Goal: Task Accomplishment & Management: Use online tool/utility

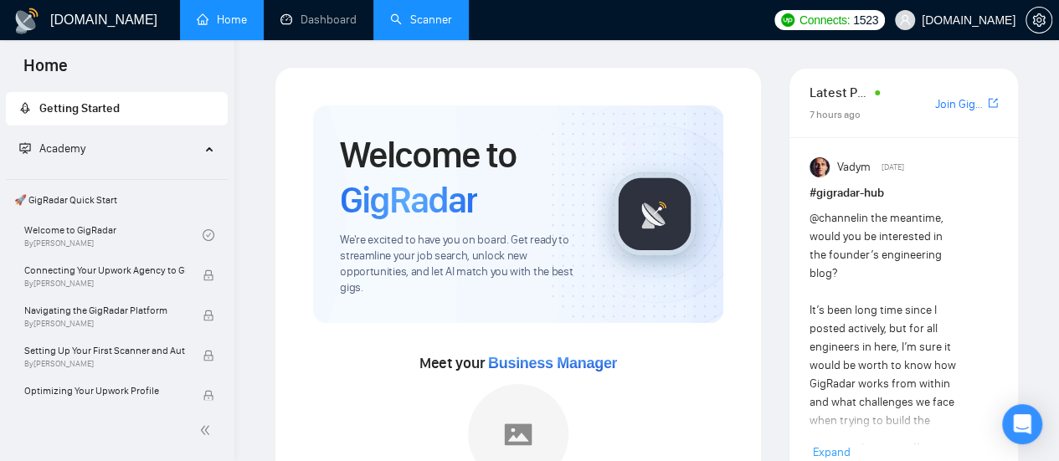
click at [434, 25] on link "Scanner" at bounding box center [421, 20] width 62 height 14
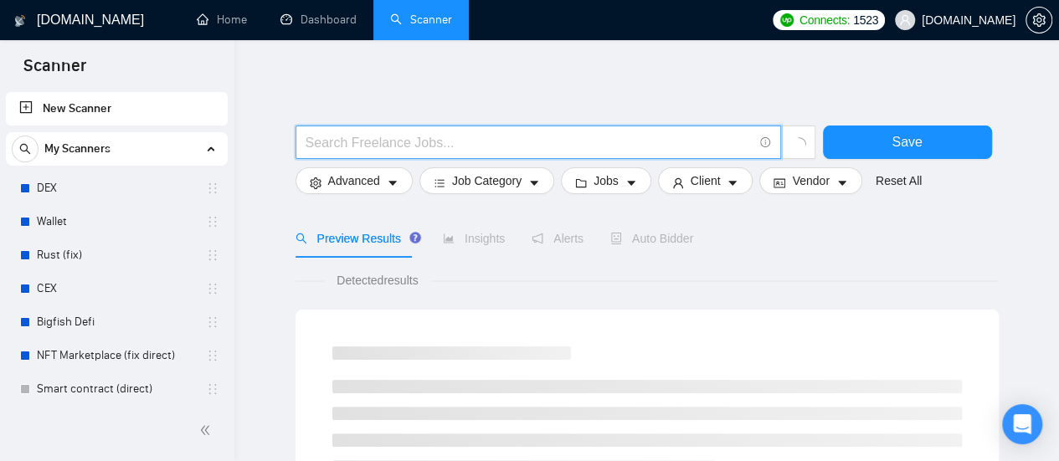
type input "(facebook | "face book" | FB | Meta | Instagram | IG) (campaign | compain | ad …"
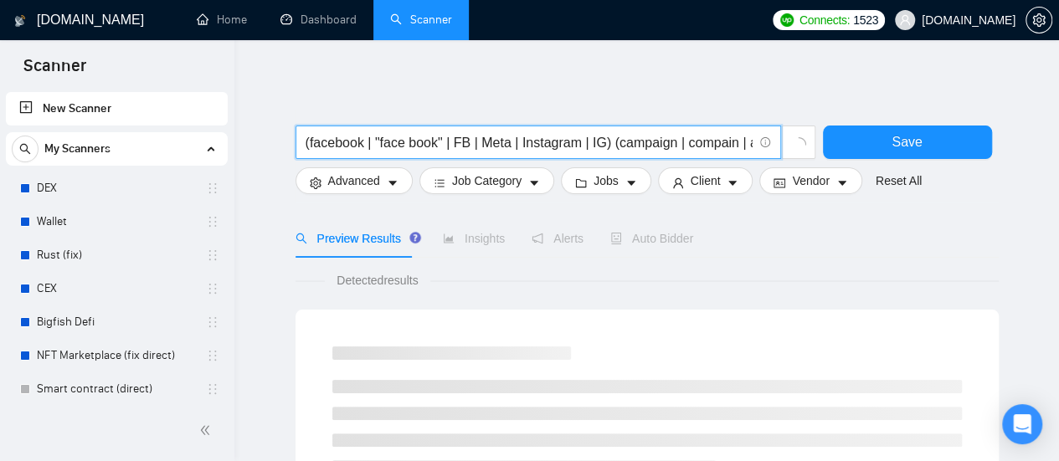
click at [317, 144] on input "(facebook | "face book" | FB | Meta | Instagram | IG) (campaign | compain | ad …" at bounding box center [529, 142] width 447 height 21
click at [353, 144] on input "(facebook | "face book" | FB | Meta | Instagram | IG) (campaign | compain | ad …" at bounding box center [529, 142] width 447 height 21
click at [397, 144] on input "(facebook | "face book" | FB | Meta | Instagram | IG) (campaign | compain | ad …" at bounding box center [529, 142] width 447 height 21
click at [420, 143] on input "(facebook | "face book" | FB | Meta | Instagram | IG) (campaign | compain | ad …" at bounding box center [529, 142] width 447 height 21
click at [461, 146] on input "(facebook | "face book" | FB | Meta | Instagram | IG) (campaign | compain | ad …" at bounding box center [529, 142] width 447 height 21
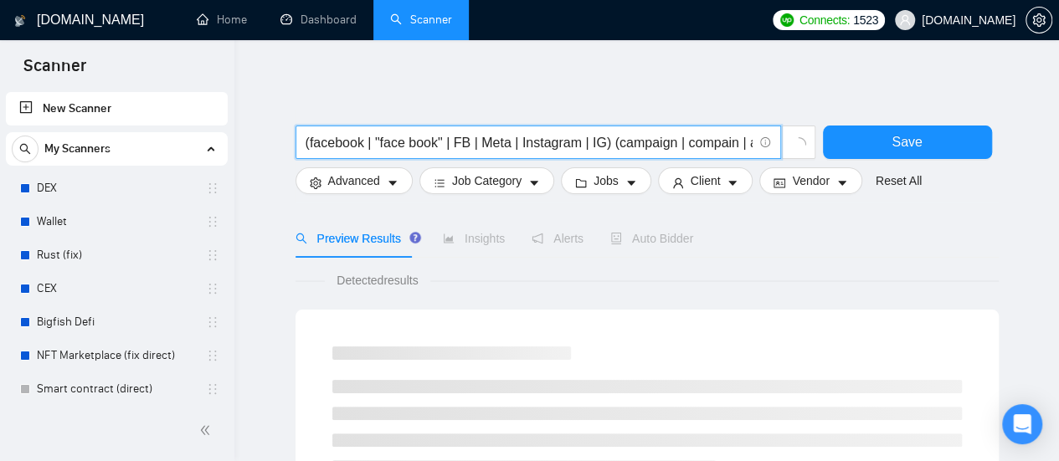
click at [497, 148] on input "(facebook | "face book" | FB | Meta | Instagram | IG) (campaign | compain | ad …" at bounding box center [529, 142] width 447 height 21
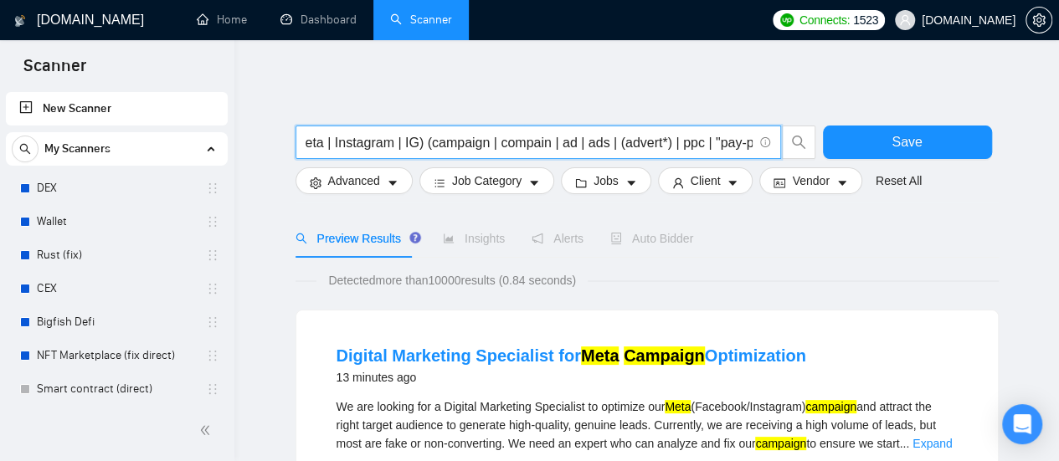
scroll to position [0, 232]
click at [589, 145] on input "(facebook | "face book" | FB | Meta | Instagram | IG) (campaign | compain | ad …" at bounding box center [529, 142] width 447 height 21
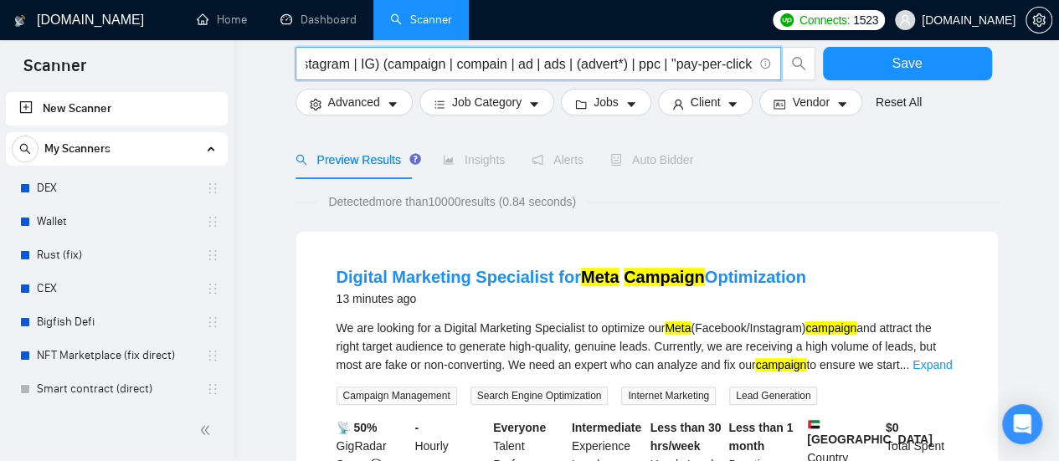
scroll to position [0, 0]
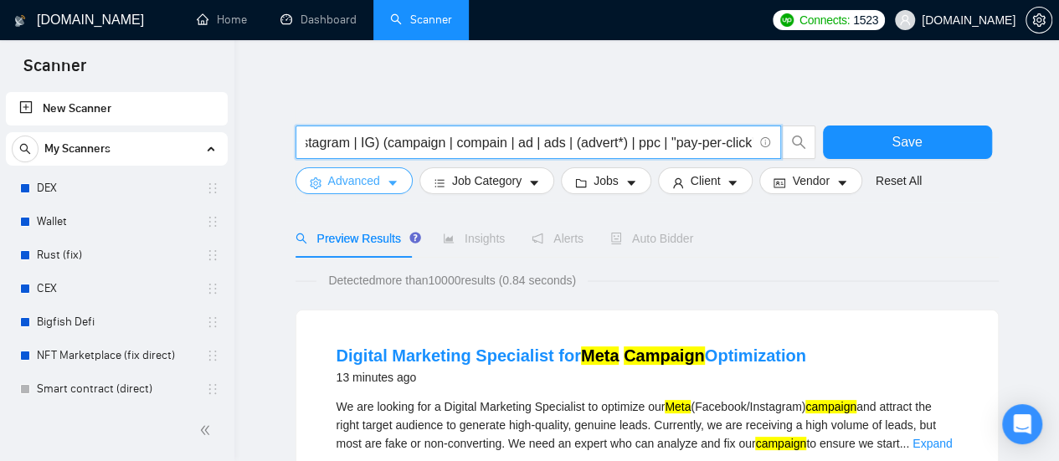
click at [389, 182] on icon "caret-down" at bounding box center [393, 183] width 8 height 5
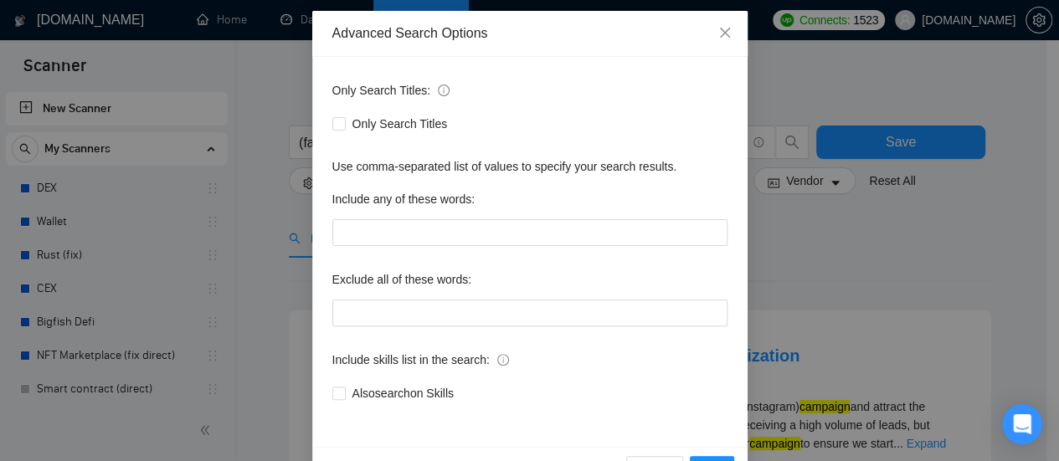
scroll to position [84, 0]
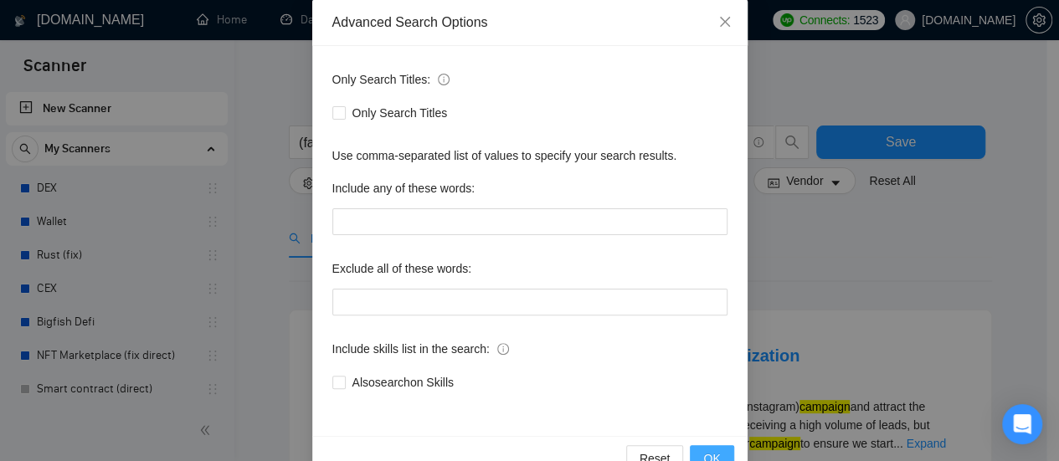
drag, startPoint x: 714, startPoint y: 454, endPoint x: 744, endPoint y: 378, distance: 82.3
click at [714, 453] on span "OK" at bounding box center [711, 459] width 17 height 18
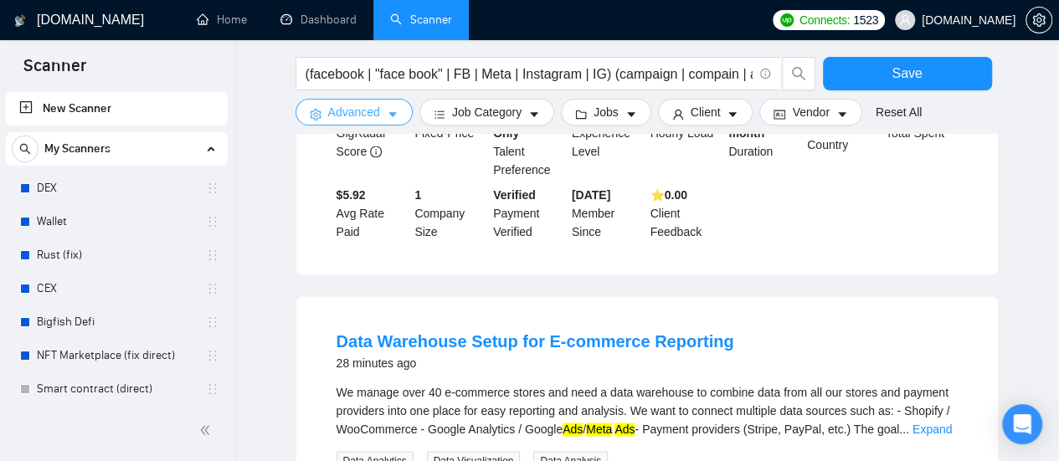
scroll to position [1095, 0]
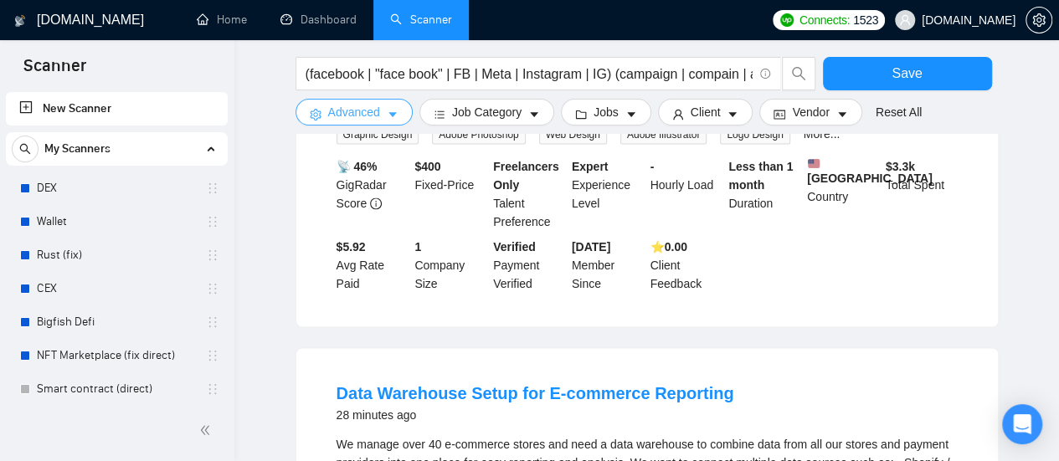
drag, startPoint x: 379, startPoint y: 111, endPoint x: 377, endPoint y: 220, distance: 108.9
click at [379, 111] on button "Advanced" at bounding box center [354, 112] width 117 height 27
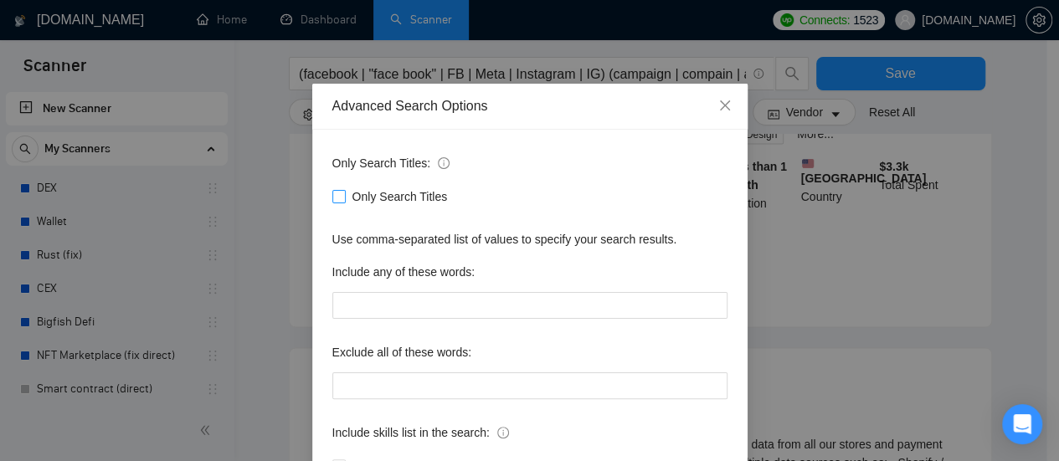
click at [332, 200] on input "Only Search Titles" at bounding box center [338, 196] width 12 height 12
checkbox input "true"
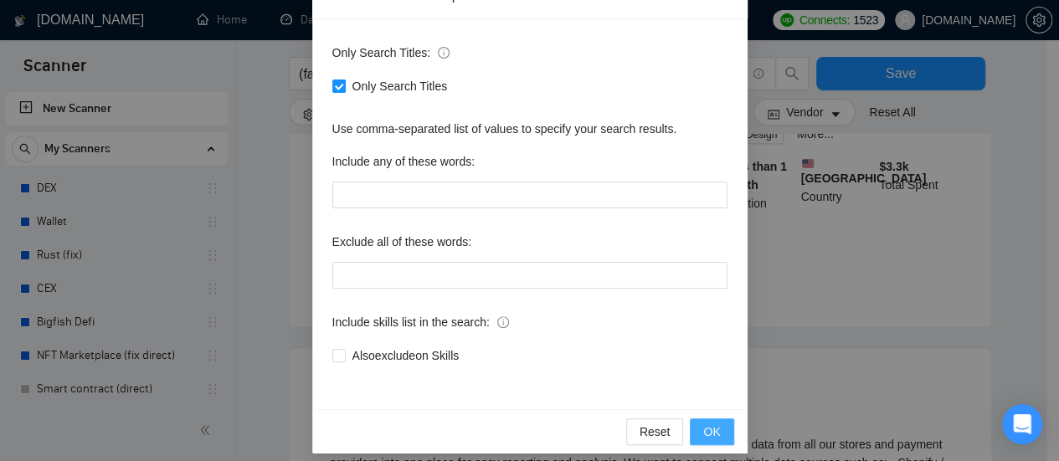
scroll to position [122, 0]
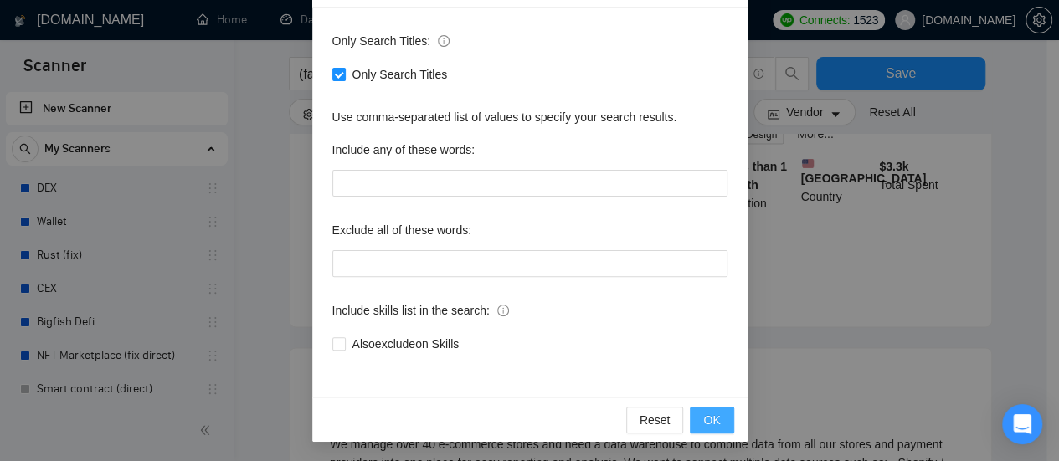
drag, startPoint x: 714, startPoint y: 412, endPoint x: 687, endPoint y: 418, distance: 28.3
click at [714, 413] on button "OK" at bounding box center [712, 420] width 44 height 27
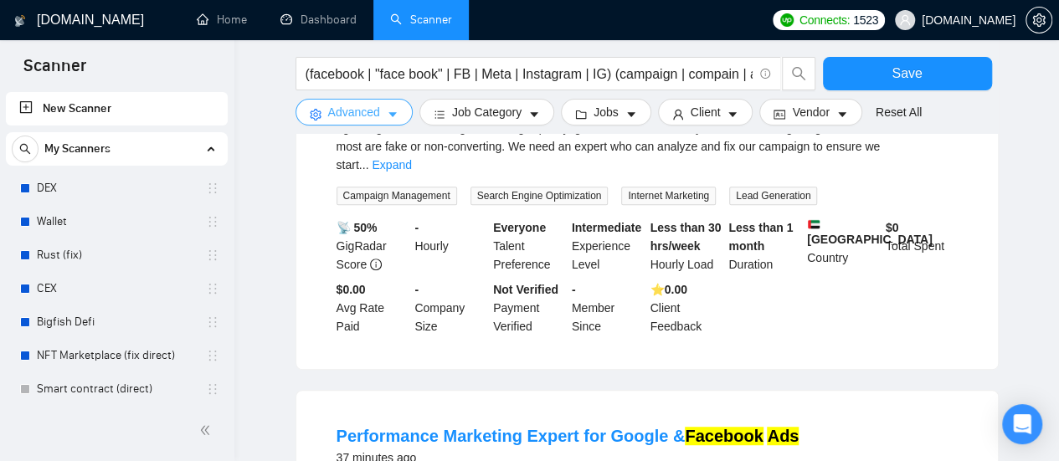
scroll to position [291, 0]
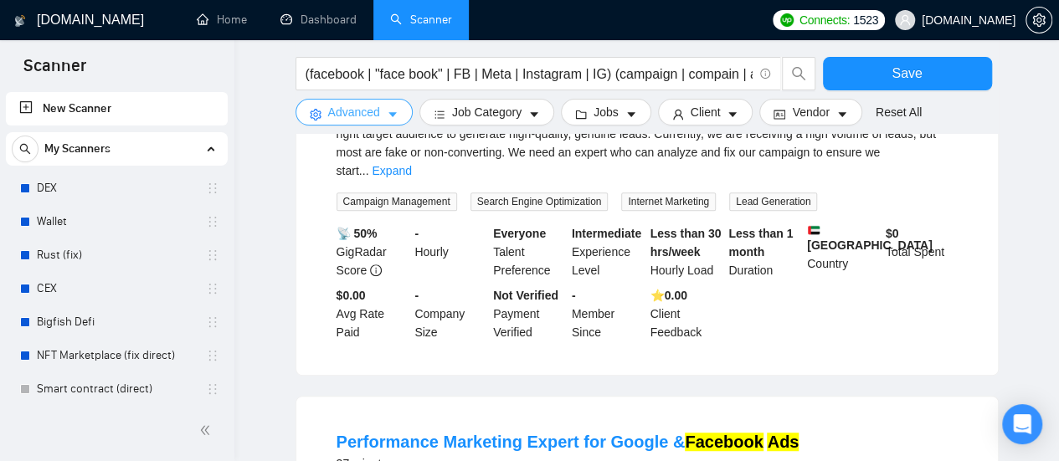
drag, startPoint x: 371, startPoint y: 115, endPoint x: 286, endPoint y: 75, distance: 93.6
click at [371, 115] on span "Advanced" at bounding box center [354, 112] width 52 height 18
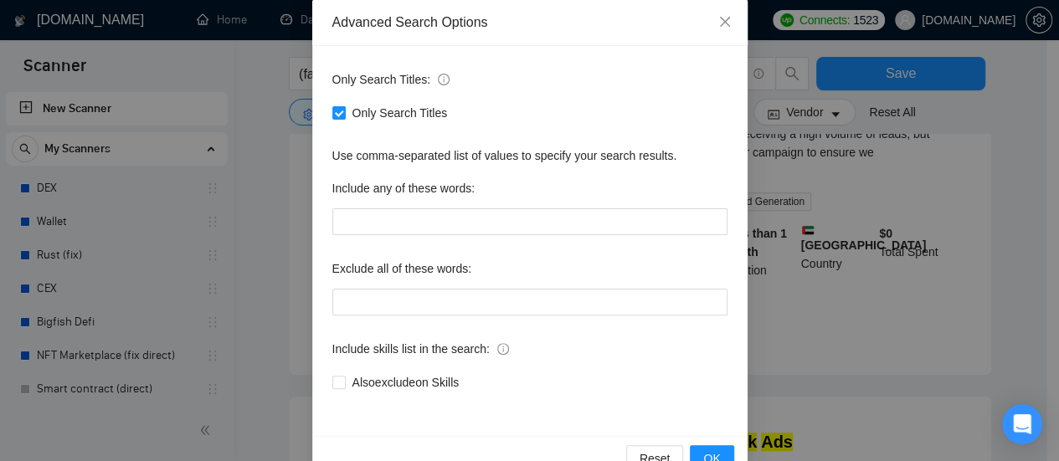
scroll to position [122, 0]
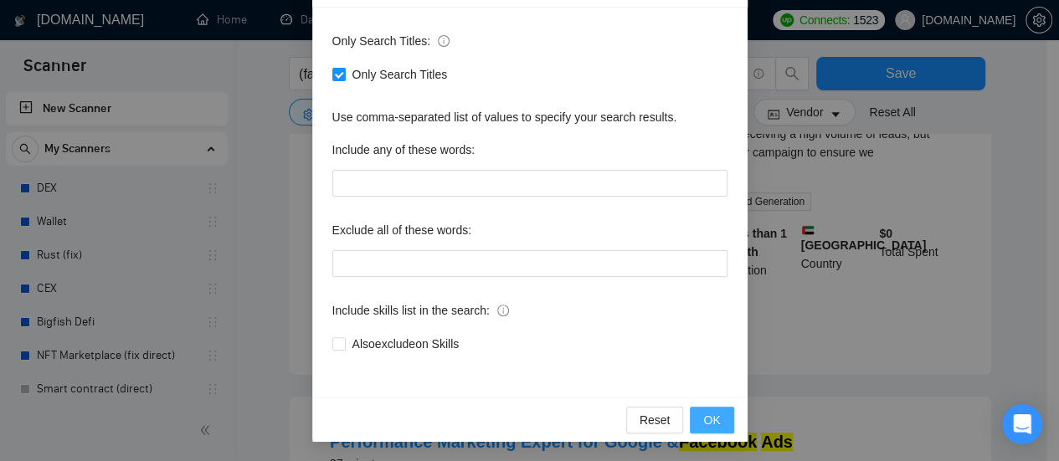
click at [711, 420] on span "OK" at bounding box center [711, 420] width 17 height 18
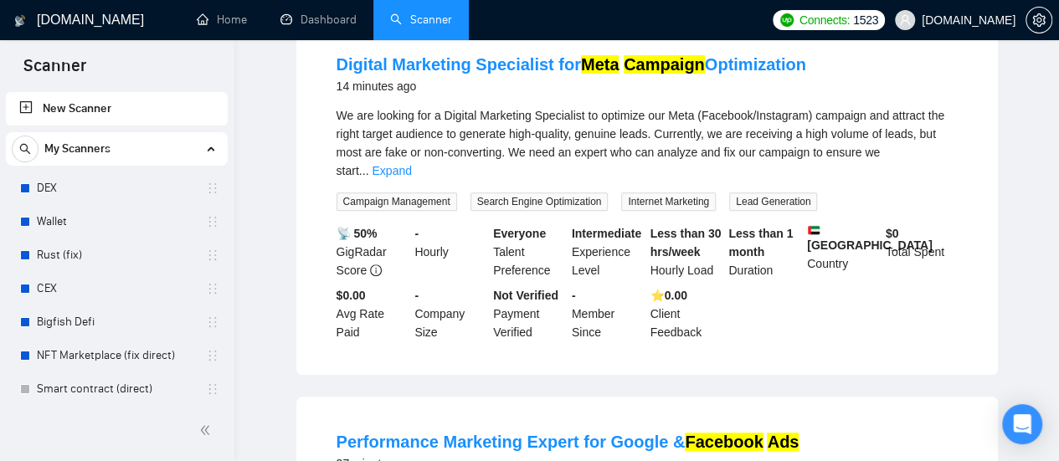
scroll to position [0, 0]
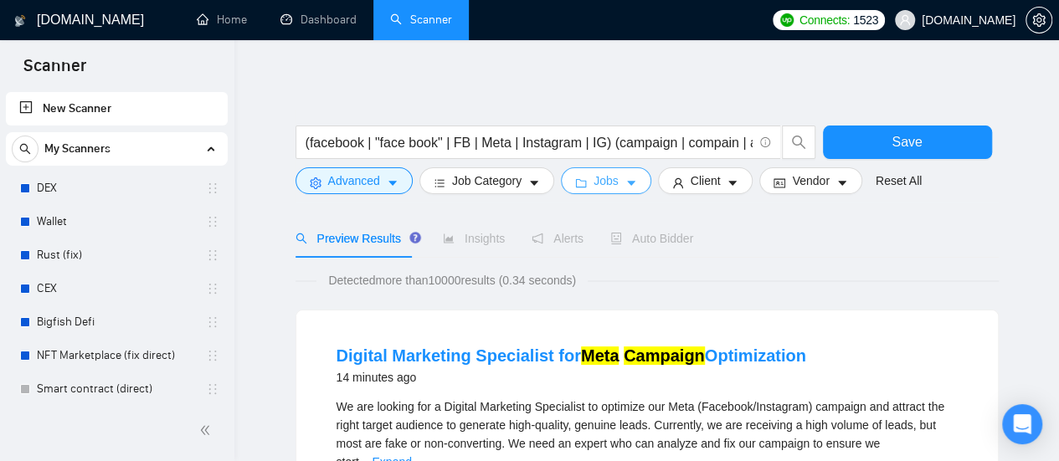
click at [611, 189] on span "Jobs" at bounding box center [606, 181] width 25 height 18
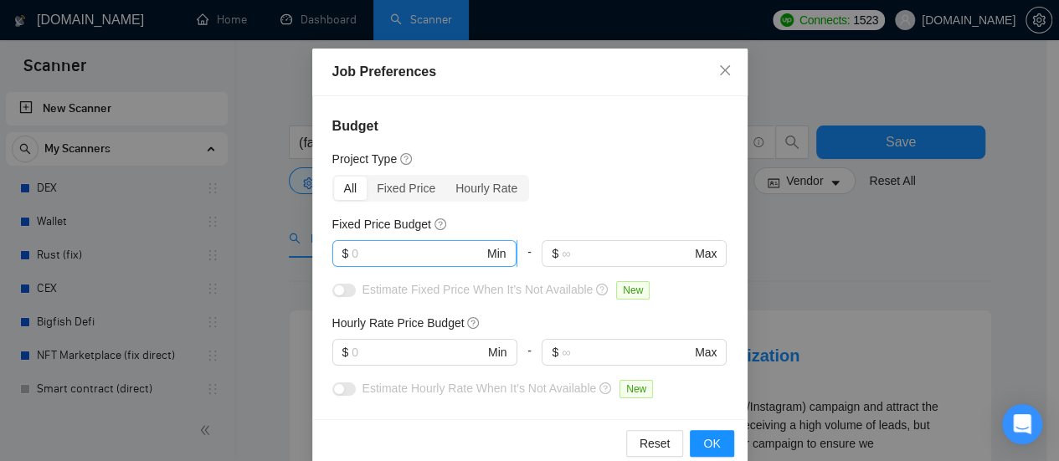
click at [371, 264] on span "$ Min" at bounding box center [424, 253] width 184 height 27
type input "1000"
click at [385, 348] on input "text" at bounding box center [418, 352] width 132 height 18
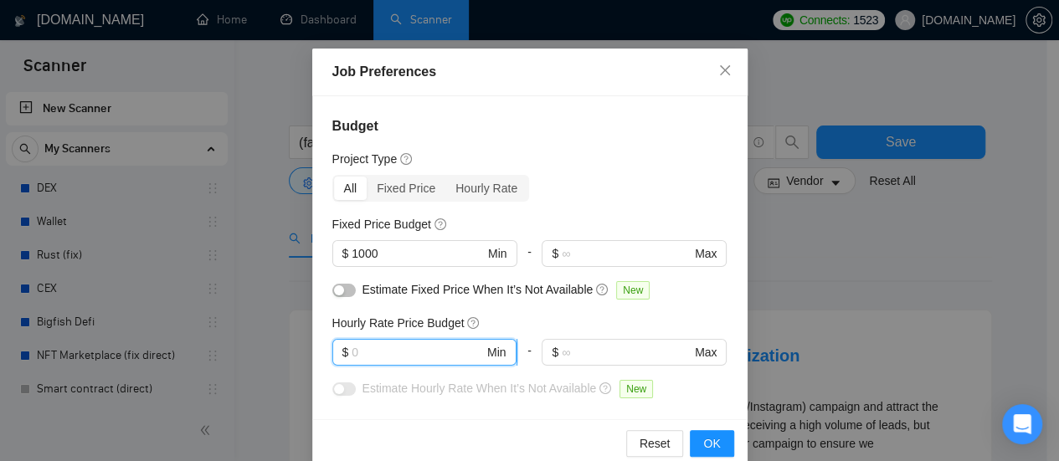
type input "5"
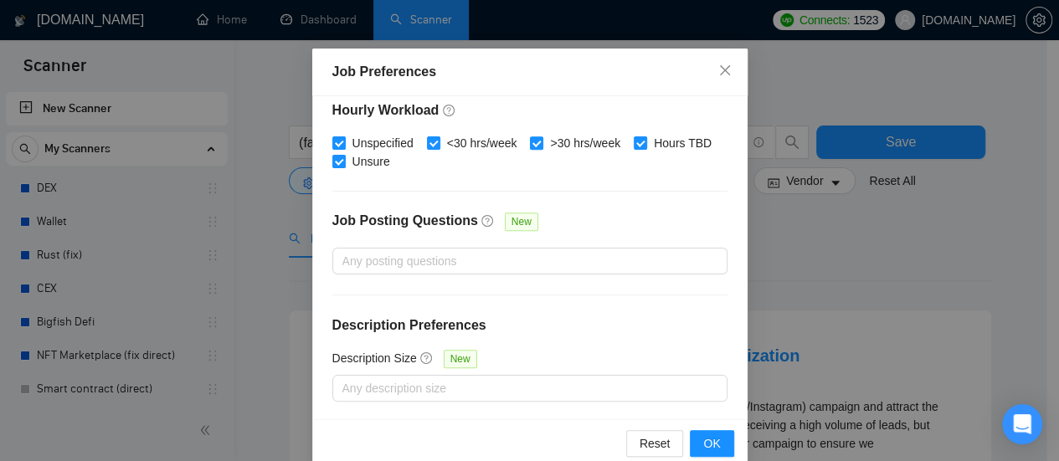
scroll to position [25, 0]
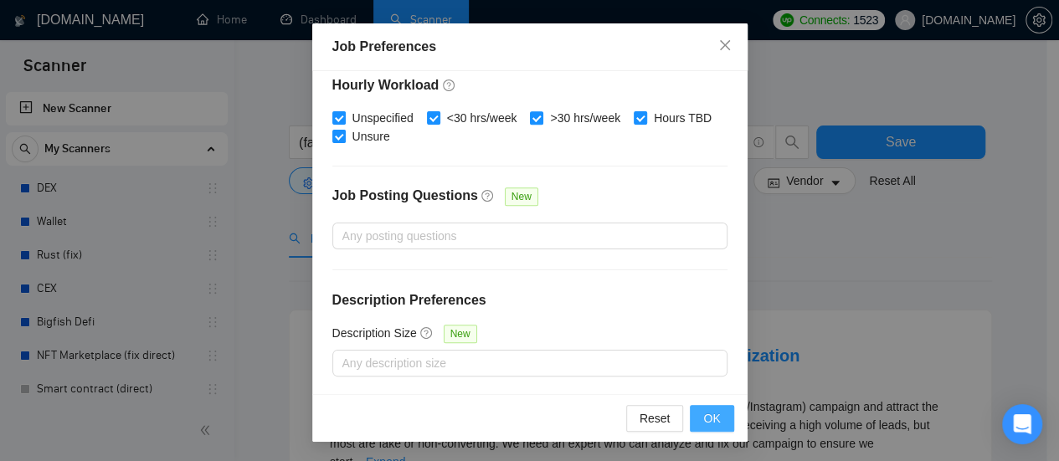
type input "25"
click at [708, 421] on span "OK" at bounding box center [711, 419] width 17 height 18
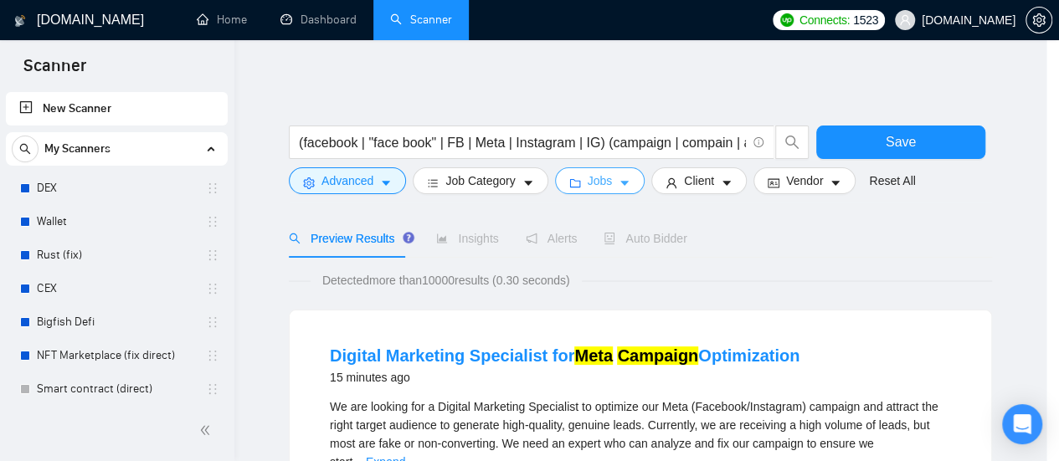
scroll to position [0, 0]
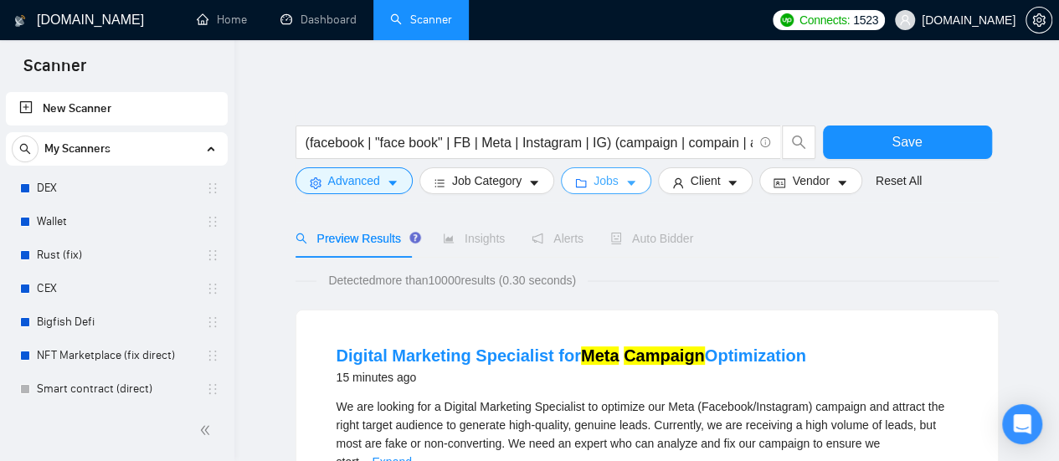
click at [626, 182] on icon "caret-down" at bounding box center [632, 184] width 12 height 12
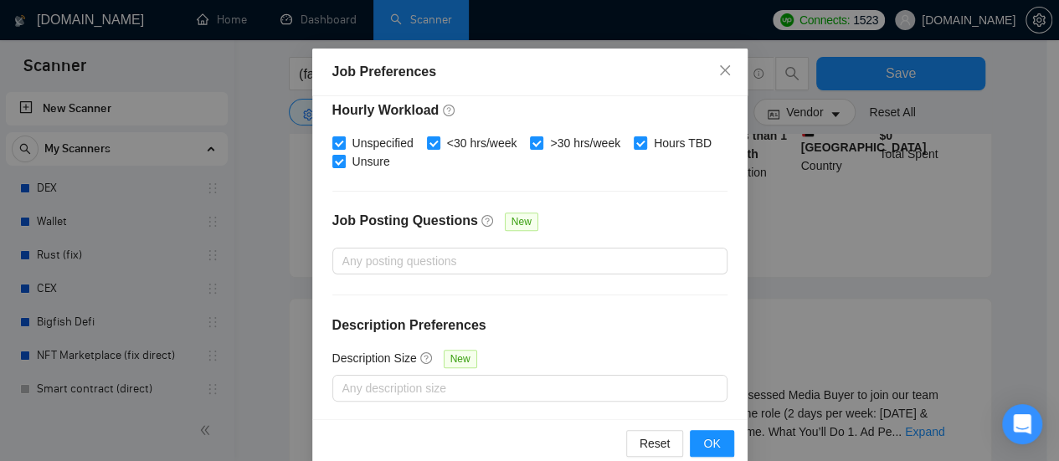
scroll to position [502, 0]
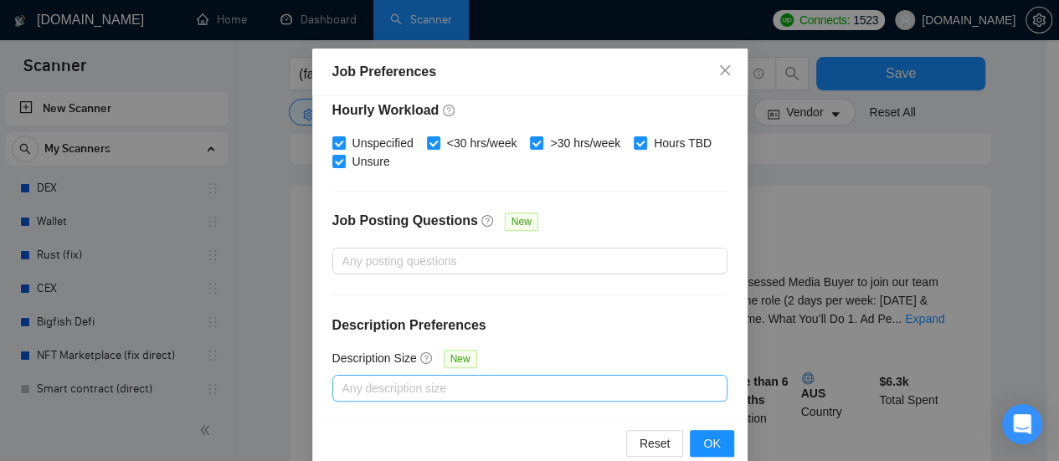
click at [487, 388] on div at bounding box center [522, 389] width 370 height 20
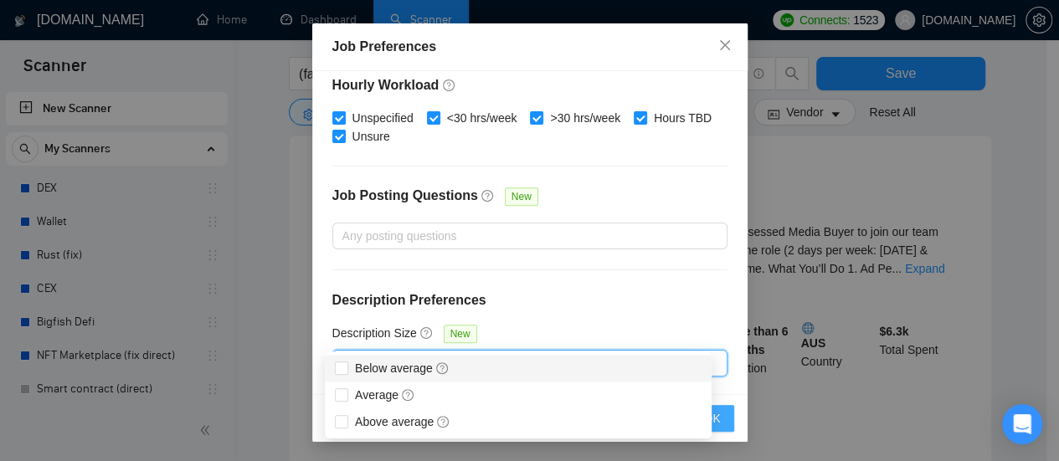
scroll to position [586, 0]
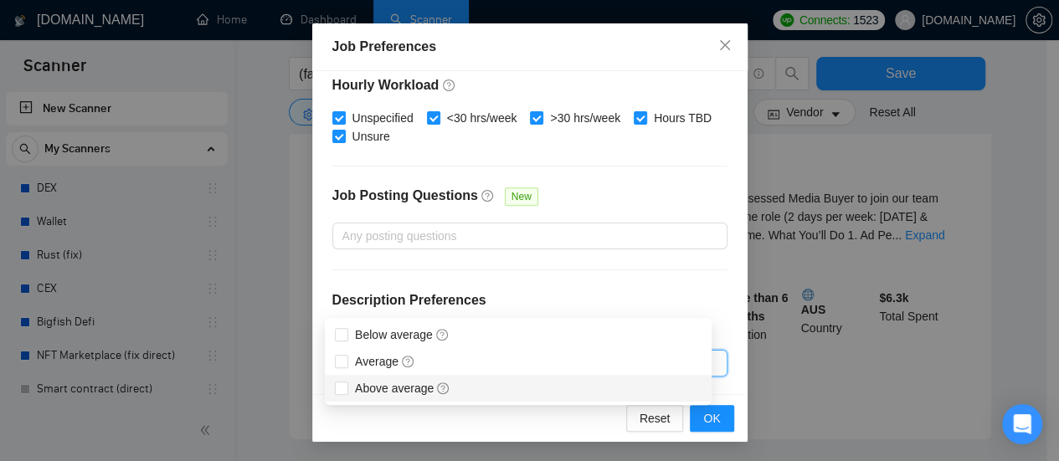
click at [474, 426] on div "Reset OK" at bounding box center [529, 418] width 435 height 48
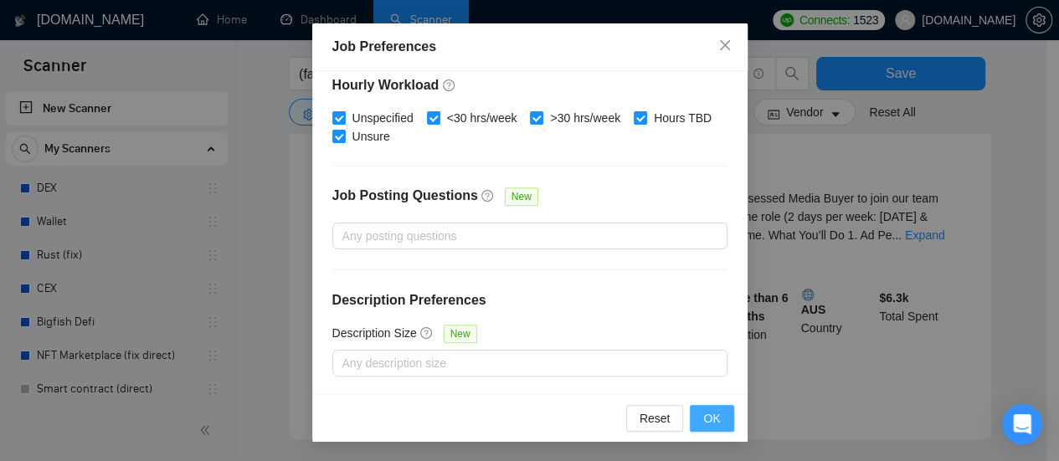
click at [712, 421] on span "OK" at bounding box center [711, 419] width 17 height 18
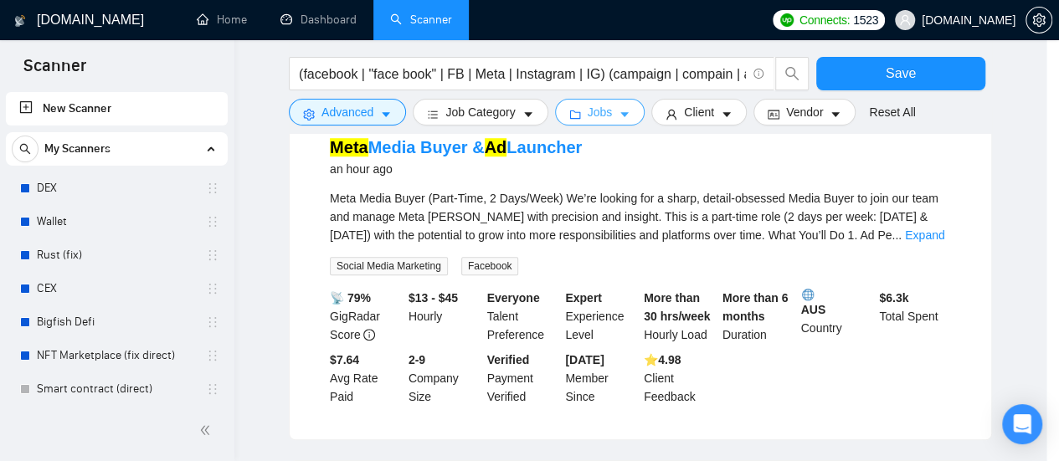
scroll to position [0, 0]
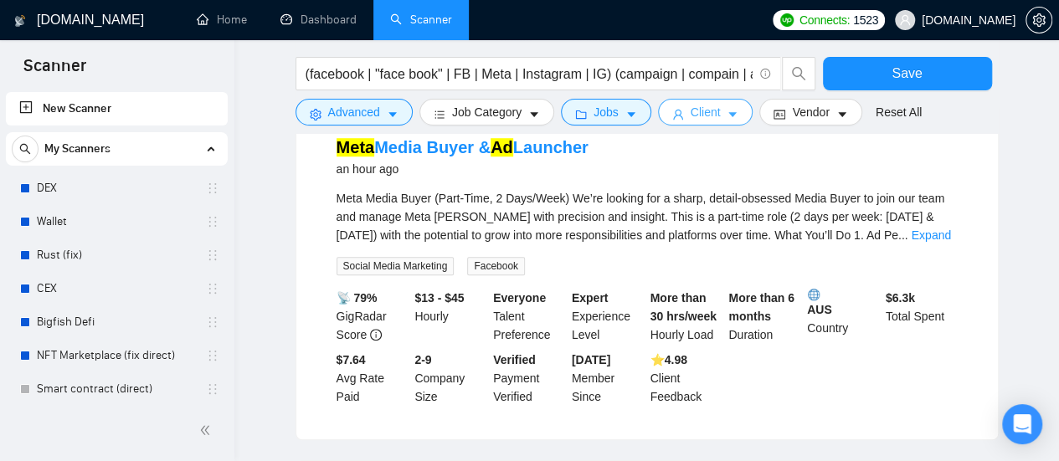
click at [719, 116] on button "Client" at bounding box center [705, 112] width 95 height 27
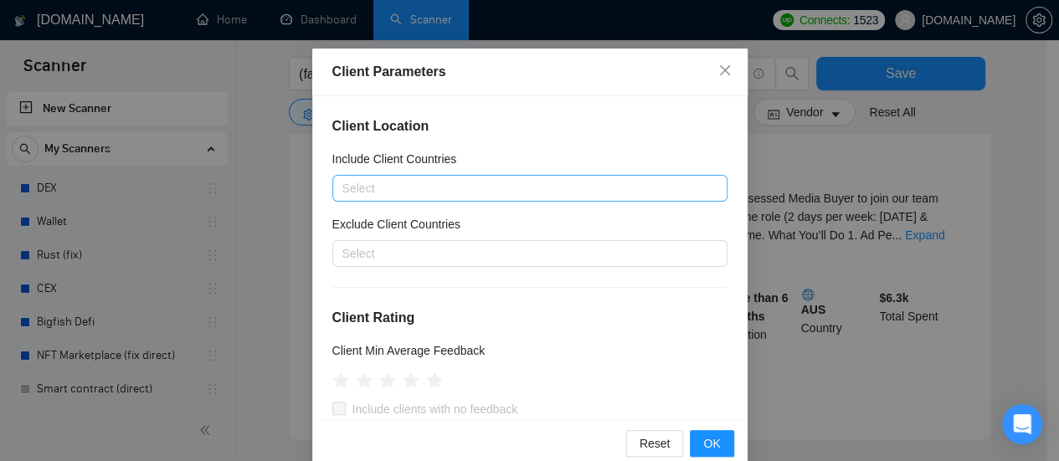
click at [404, 192] on div at bounding box center [522, 188] width 370 height 20
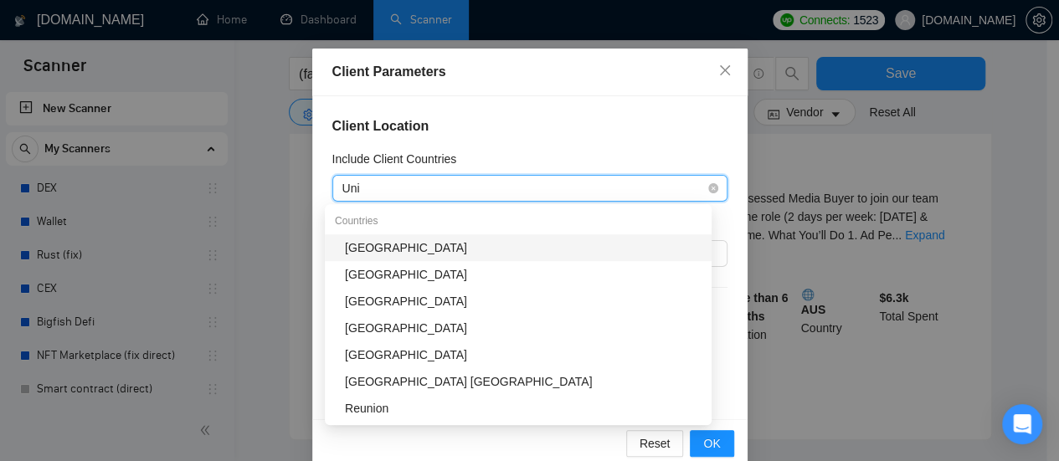
type input "Unit"
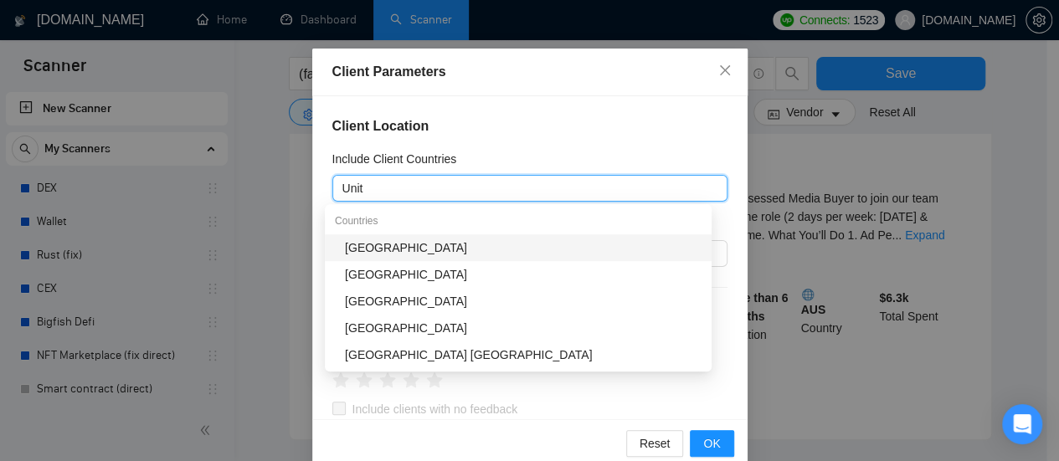
click at [400, 247] on div "[GEOGRAPHIC_DATA]" at bounding box center [523, 248] width 357 height 18
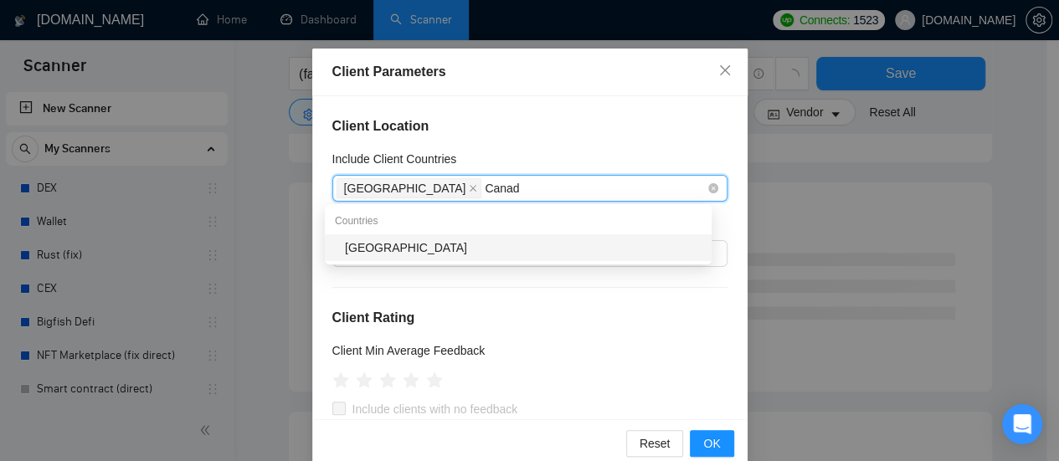
type input "[GEOGRAPHIC_DATA]"
click at [424, 250] on div "[GEOGRAPHIC_DATA]" at bounding box center [523, 248] width 357 height 18
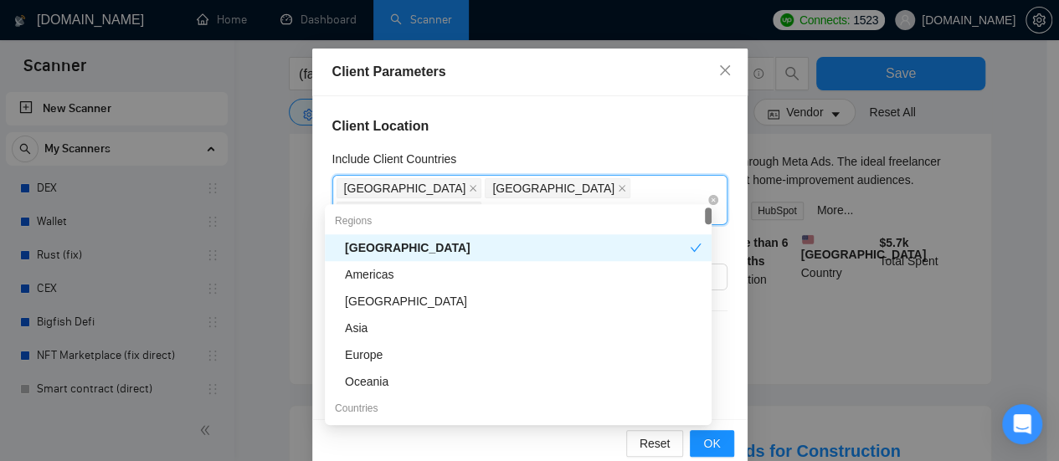
click at [477, 209] on icon "close" at bounding box center [473, 212] width 7 height 7
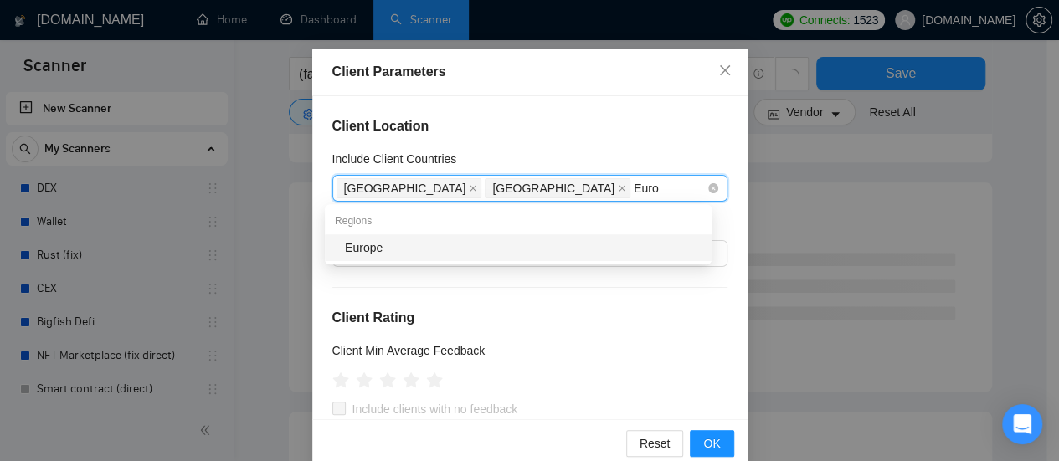
type input "Europ"
click at [372, 255] on div "Europe" at bounding box center [518, 247] width 387 height 27
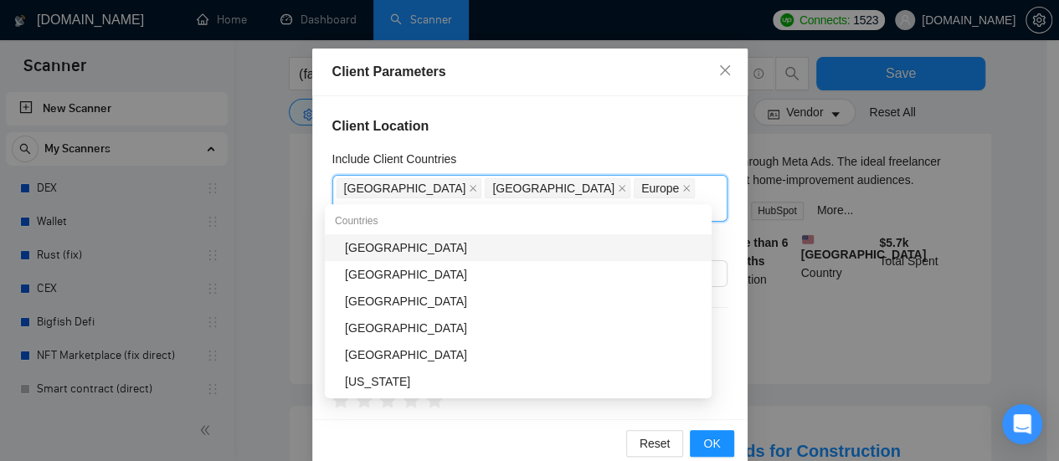
type input "Aus"
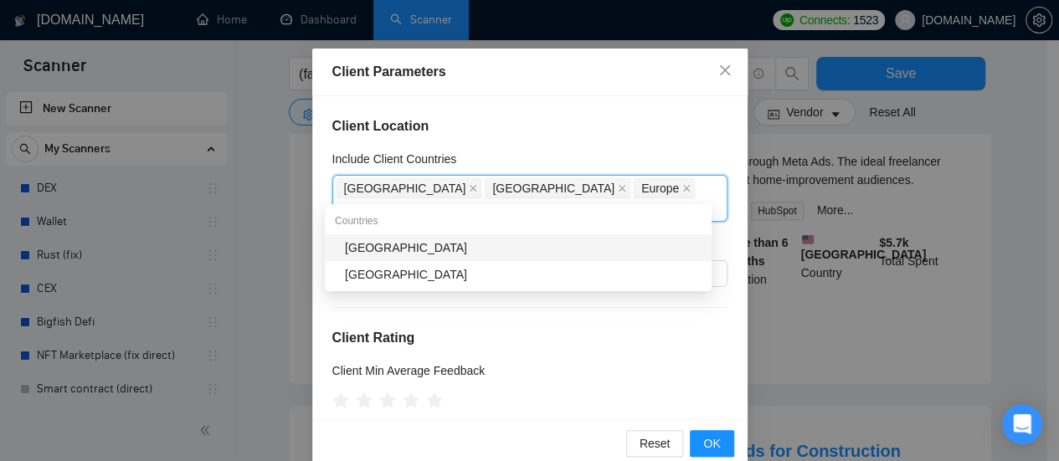
drag, startPoint x: 384, startPoint y: 247, endPoint x: 409, endPoint y: 202, distance: 51.7
click at [384, 246] on div "[GEOGRAPHIC_DATA]" at bounding box center [523, 248] width 357 height 18
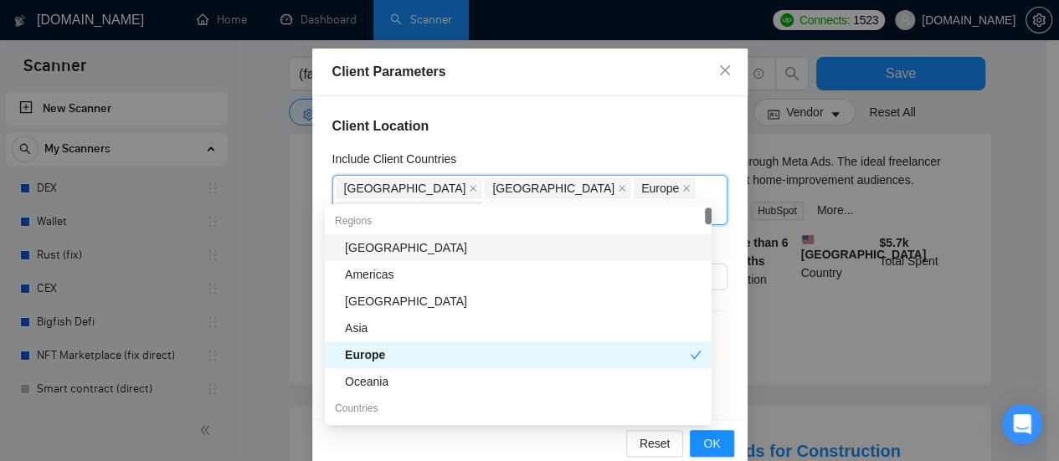
click at [538, 115] on div "Client Location Include Client Countries [GEOGRAPHIC_DATA] [GEOGRAPHIC_DATA] [G…" at bounding box center [529, 257] width 435 height 323
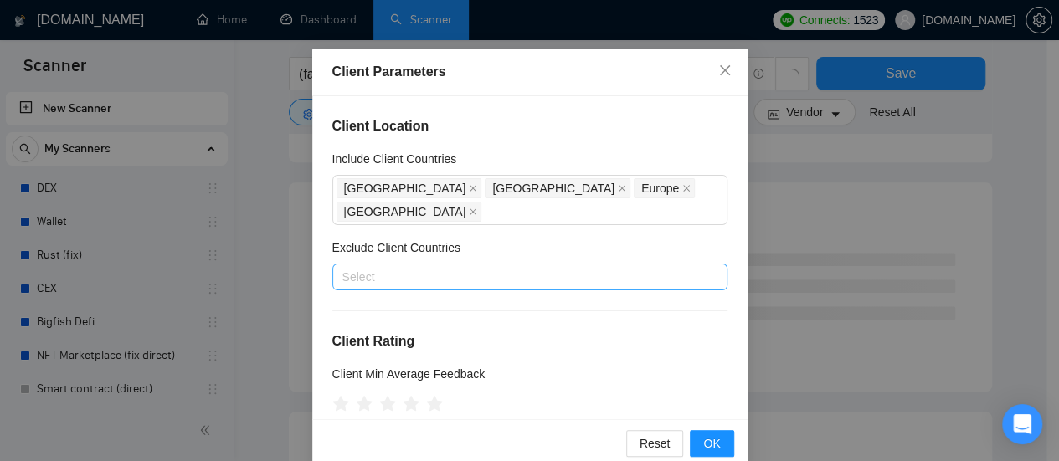
click at [465, 267] on div at bounding box center [522, 277] width 370 height 20
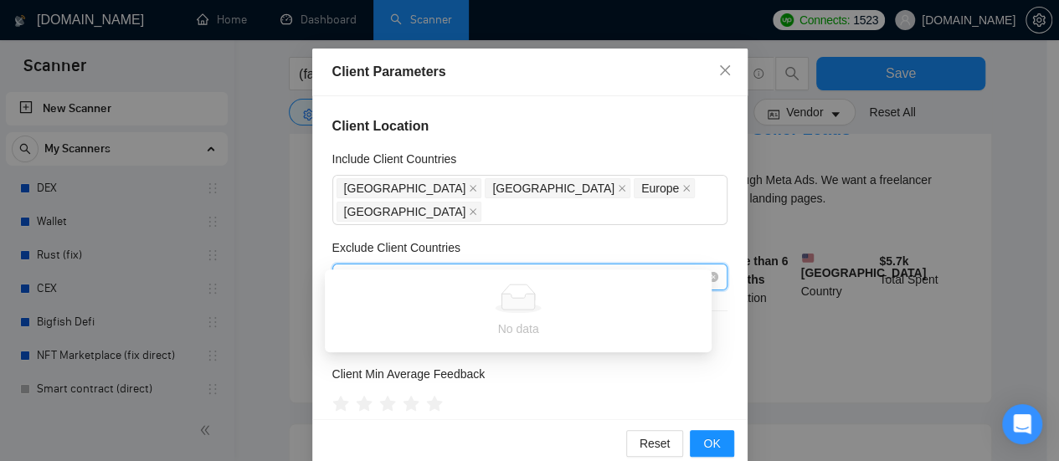
type input "[GEOGRAPHIC_DATA]"
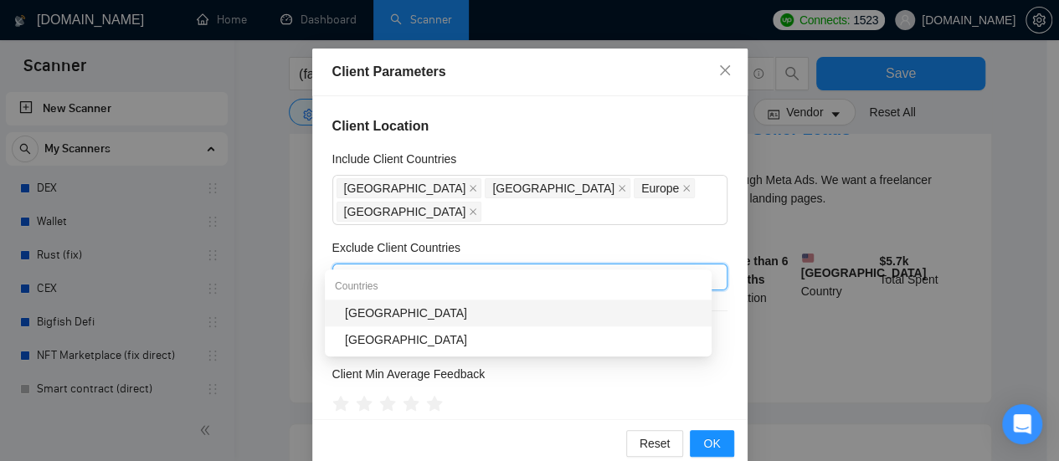
click at [451, 312] on div "[GEOGRAPHIC_DATA]" at bounding box center [523, 313] width 357 height 18
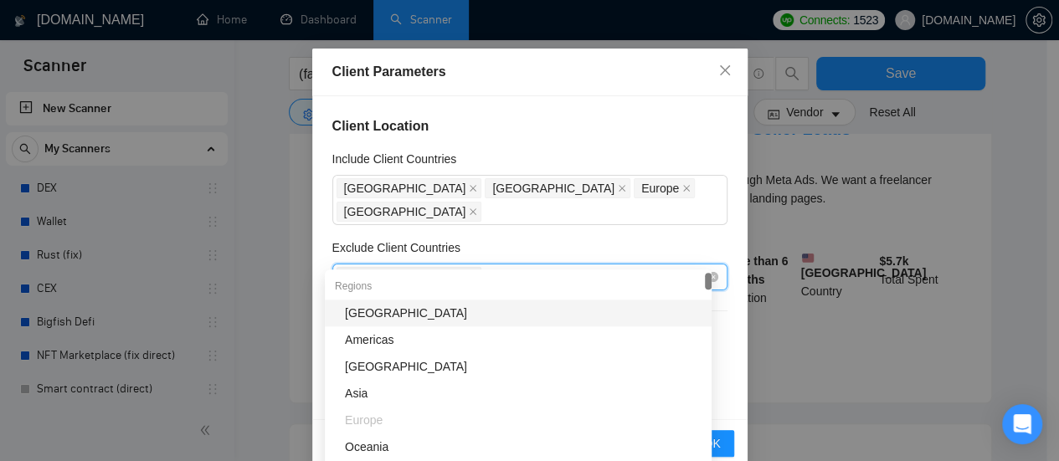
click at [470, 265] on div "[GEOGRAPHIC_DATA]" at bounding box center [522, 276] width 370 height 23
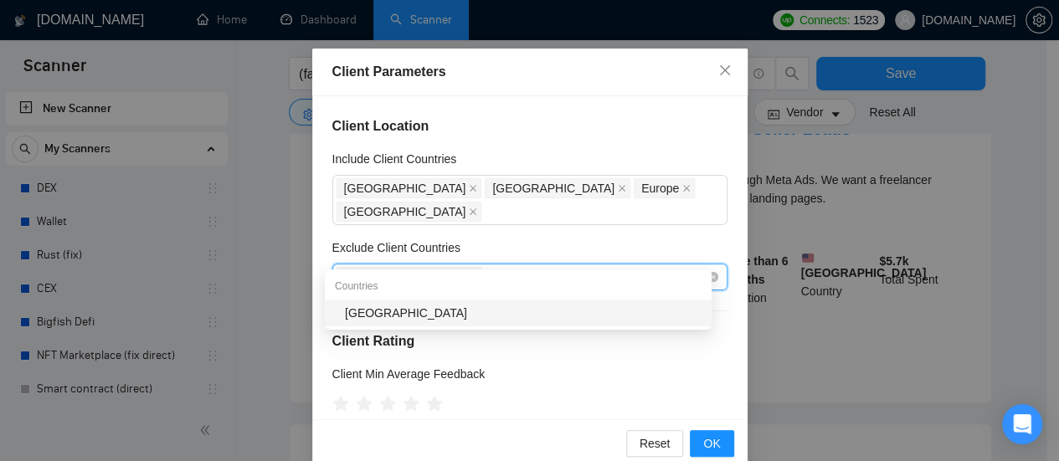
type input "[DEMOGRAPHIC_DATA]"
click at [411, 312] on div "[GEOGRAPHIC_DATA]" at bounding box center [523, 313] width 357 height 18
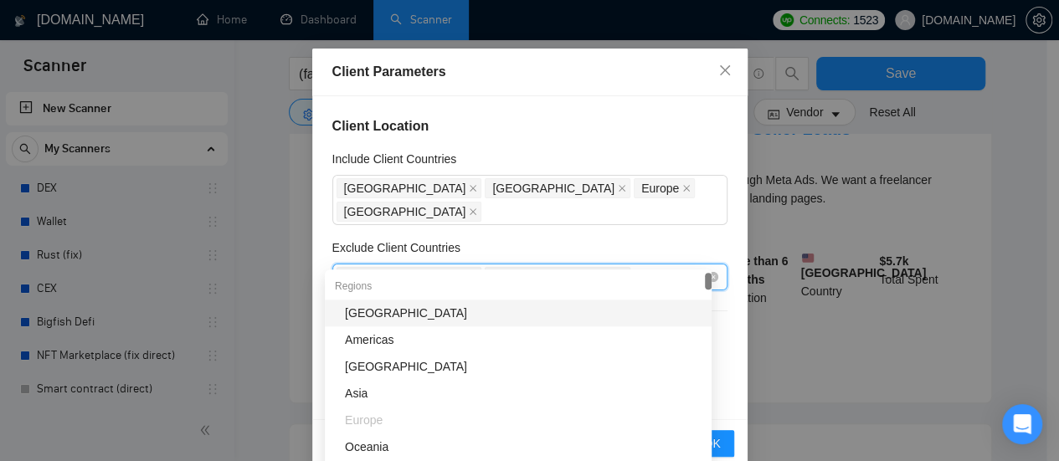
click at [492, 265] on div "India [GEOGRAPHIC_DATA]" at bounding box center [522, 276] width 370 height 23
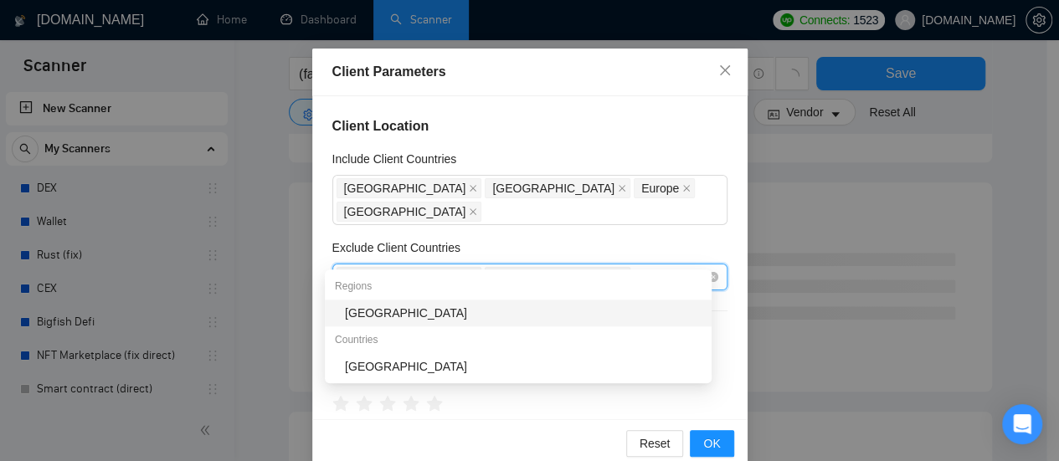
type input "Afr"
click at [379, 309] on div "[GEOGRAPHIC_DATA]" at bounding box center [523, 313] width 357 height 18
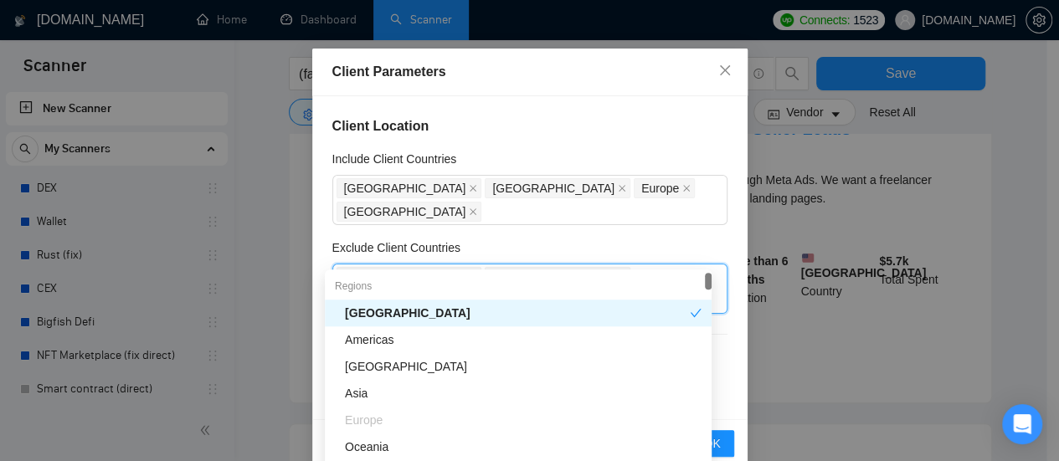
click at [657, 239] on div "Exclude Client Countries" at bounding box center [529, 251] width 395 height 25
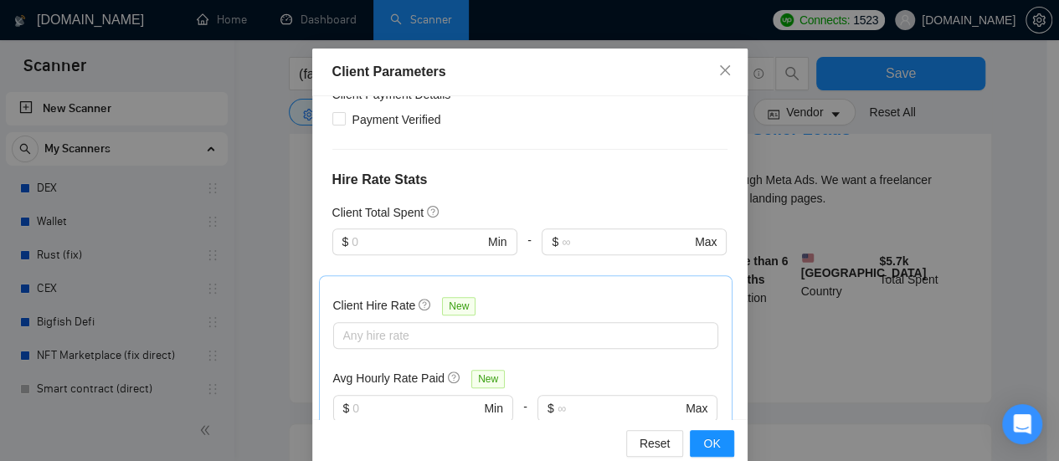
scroll to position [419, 0]
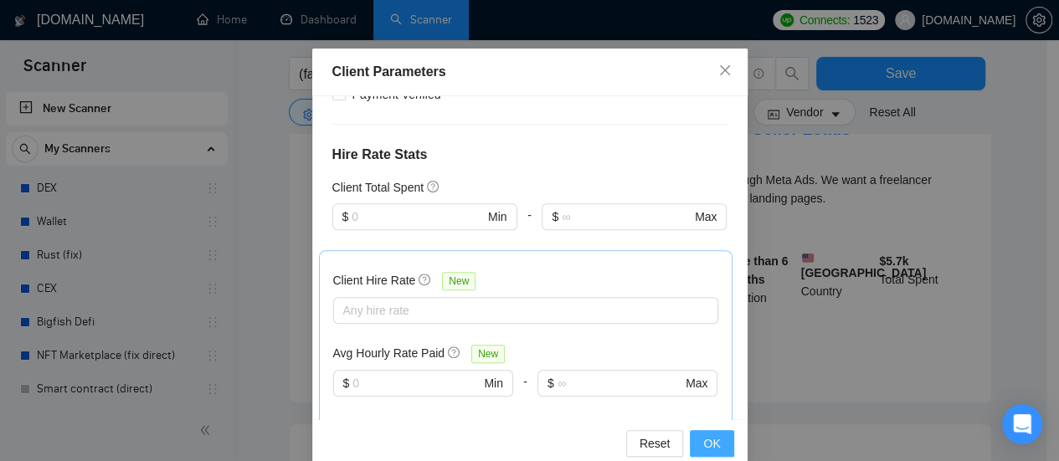
click at [703, 446] on span "OK" at bounding box center [711, 444] width 17 height 18
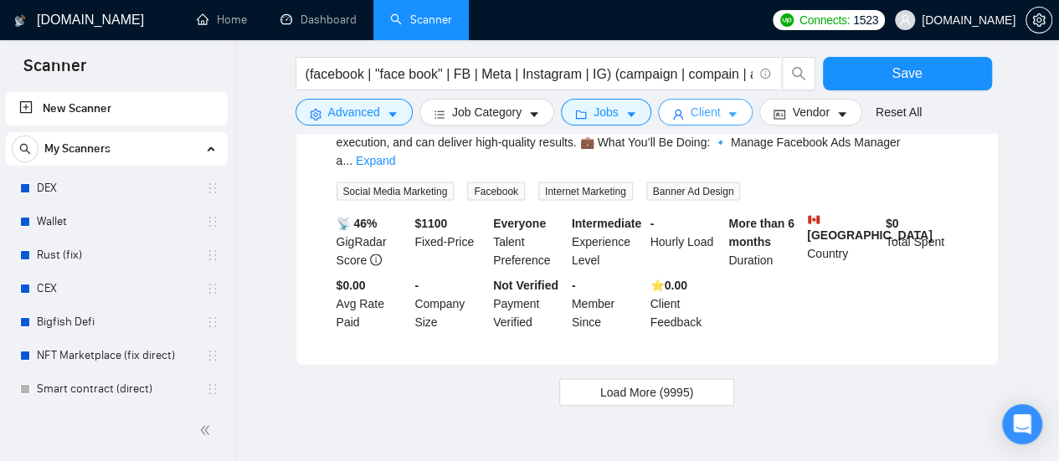
scroll to position [1787, 0]
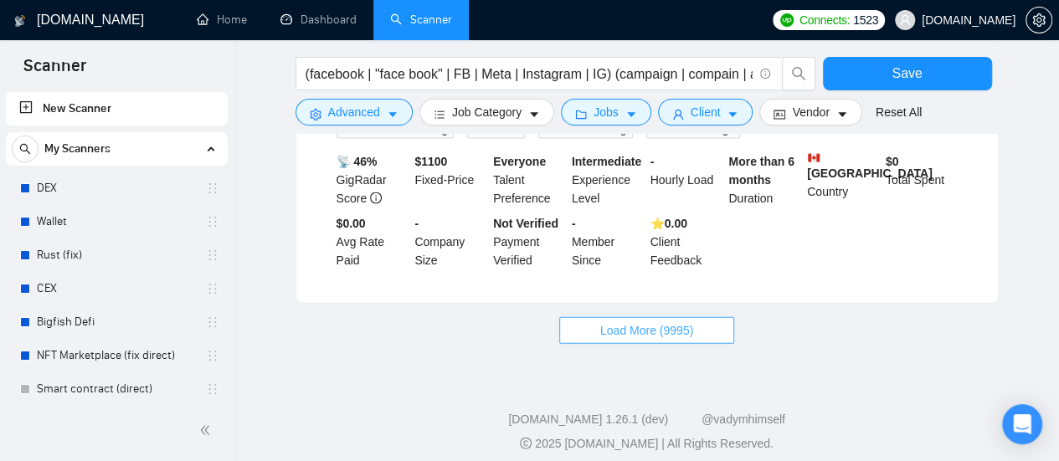
click at [631, 322] on span "Load More (9995)" at bounding box center [646, 331] width 93 height 18
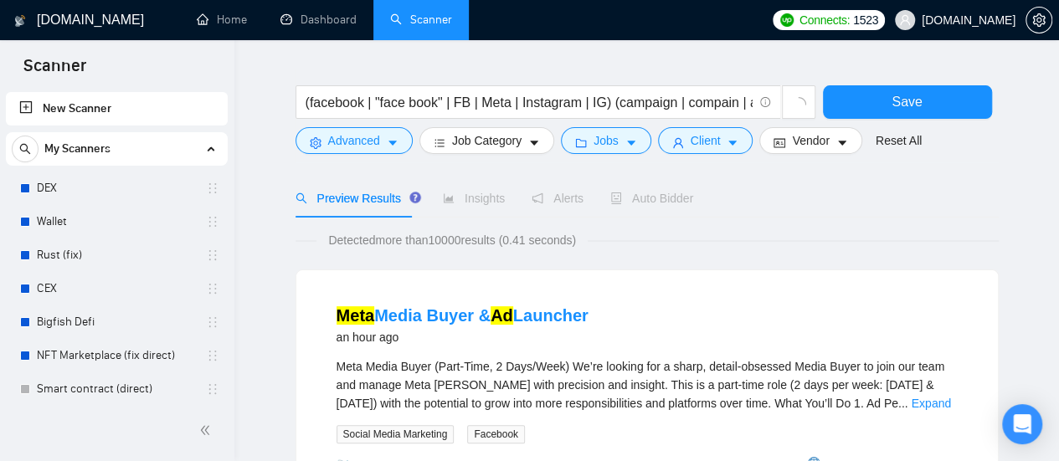
scroll to position [0, 0]
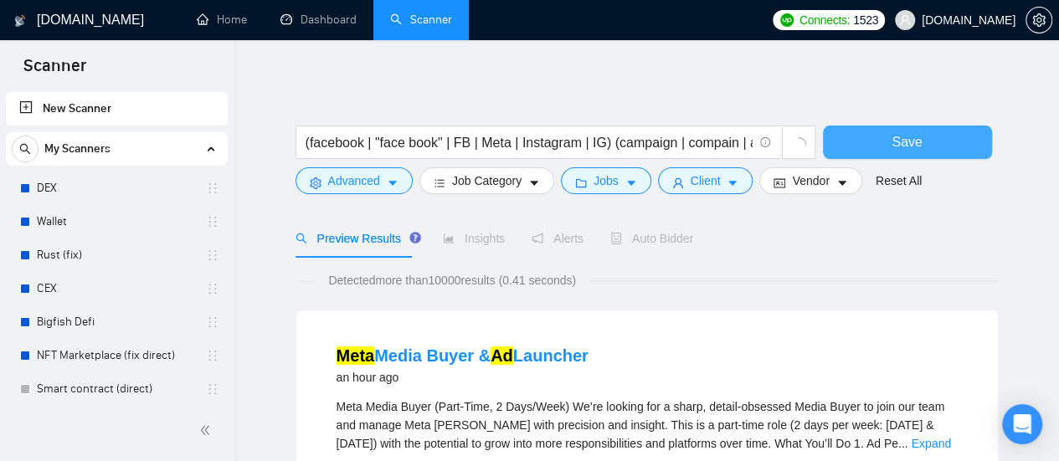
click at [876, 145] on button "Save" at bounding box center [907, 142] width 169 height 33
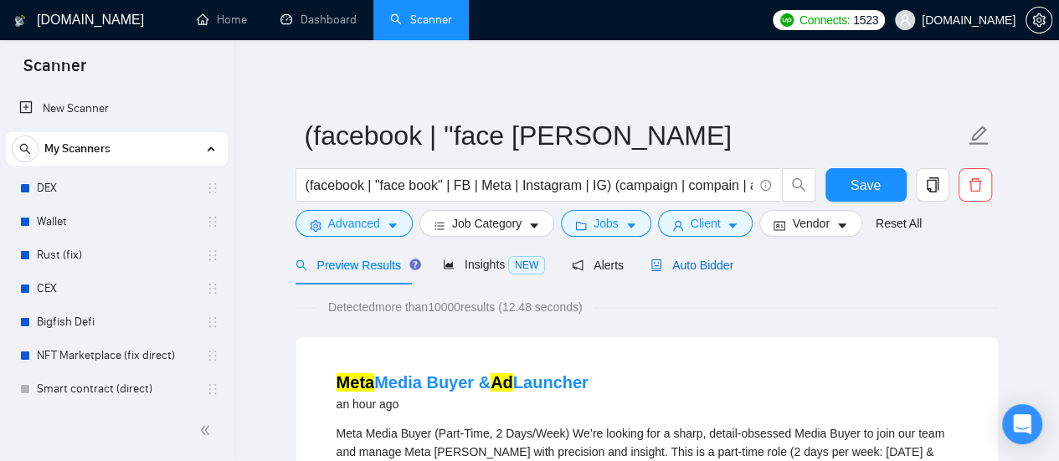
drag, startPoint x: 699, startPoint y: 265, endPoint x: 584, endPoint y: 286, distance: 117.3
click at [699, 265] on span "Auto Bidder" at bounding box center [692, 265] width 83 height 13
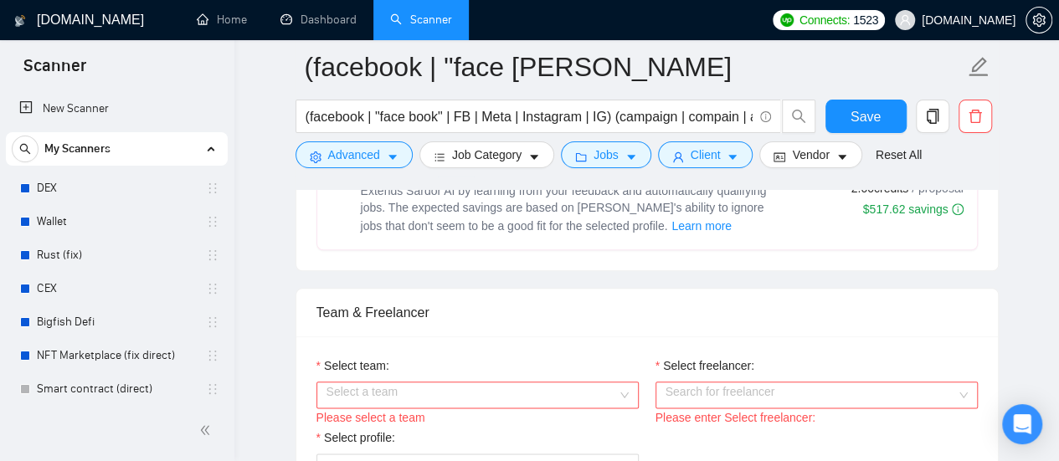
scroll to position [837, 0]
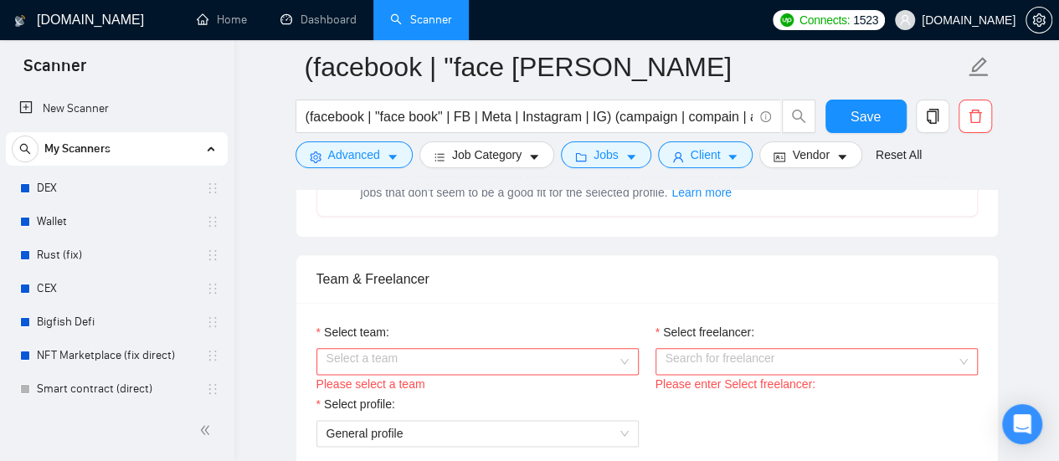
click at [613, 352] on input "Select team:" at bounding box center [472, 361] width 291 height 25
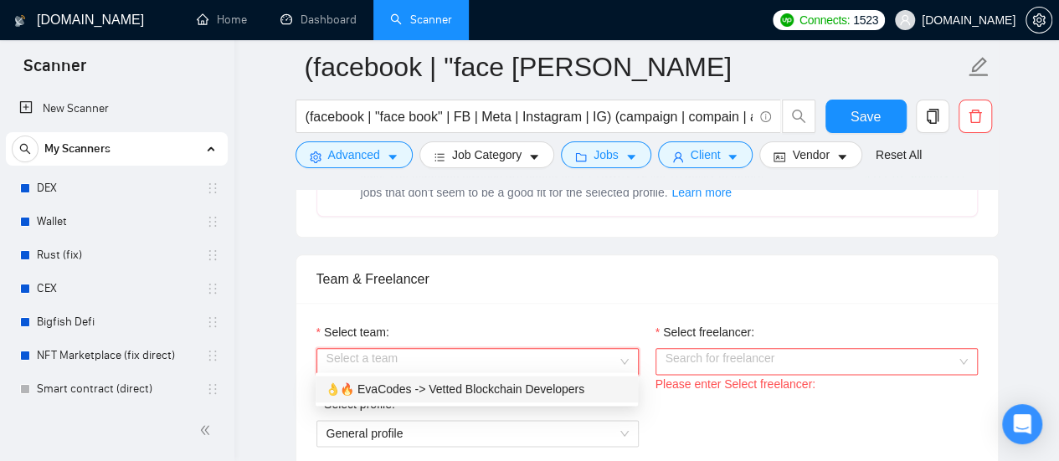
drag, startPoint x: 507, startPoint y: 389, endPoint x: 689, endPoint y: 361, distance: 184.6
click at [508, 385] on div "👌🔥 EvaCodes -> Vetted Blockchain Developers" at bounding box center [477, 389] width 302 height 18
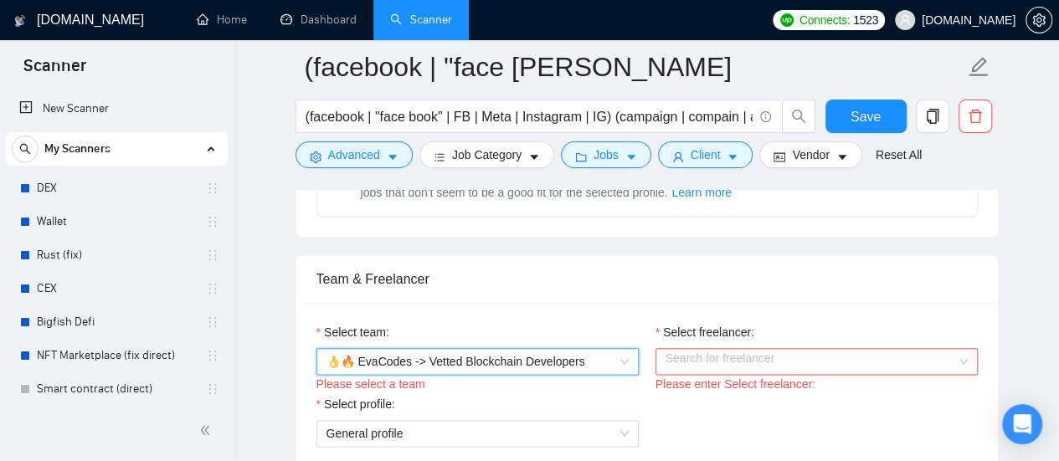
click at [764, 356] on input "Select freelancer:" at bounding box center [811, 361] width 291 height 25
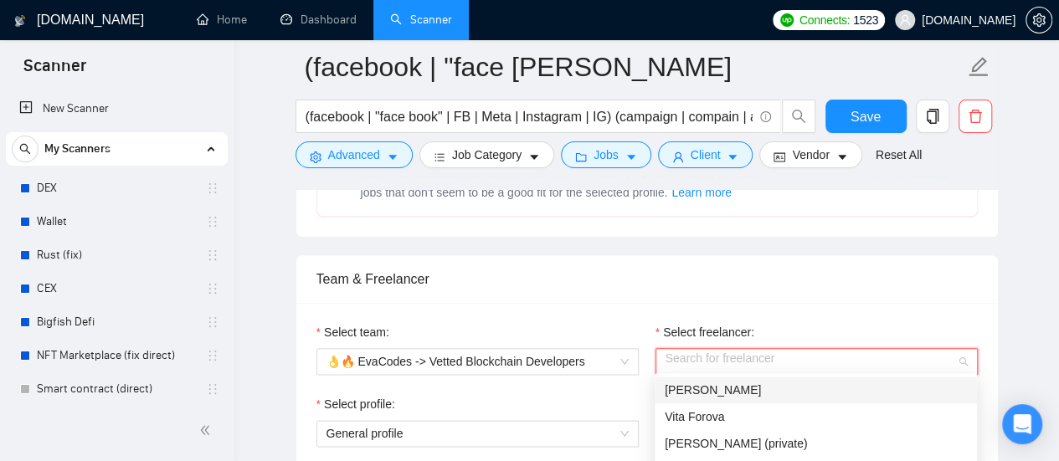
scroll to position [921, 0]
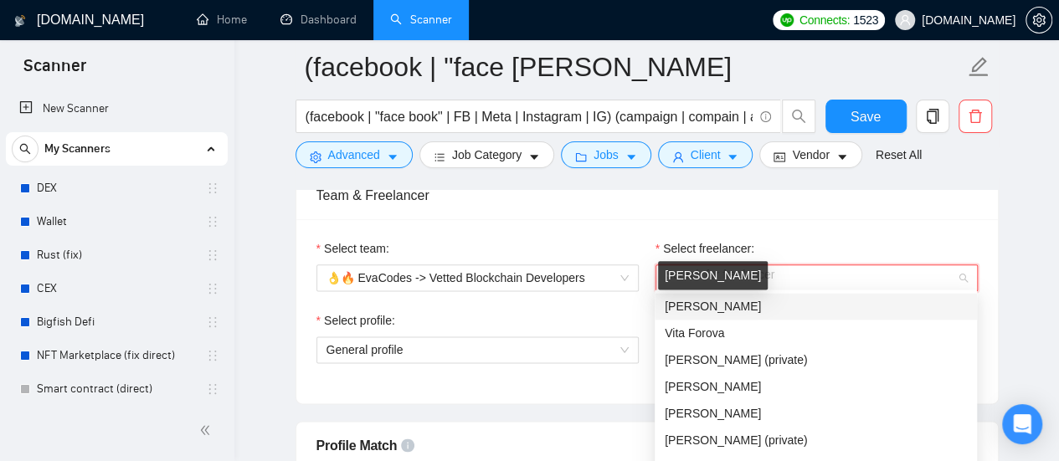
click at [731, 305] on span "[PERSON_NAME]" at bounding box center [713, 306] width 96 height 13
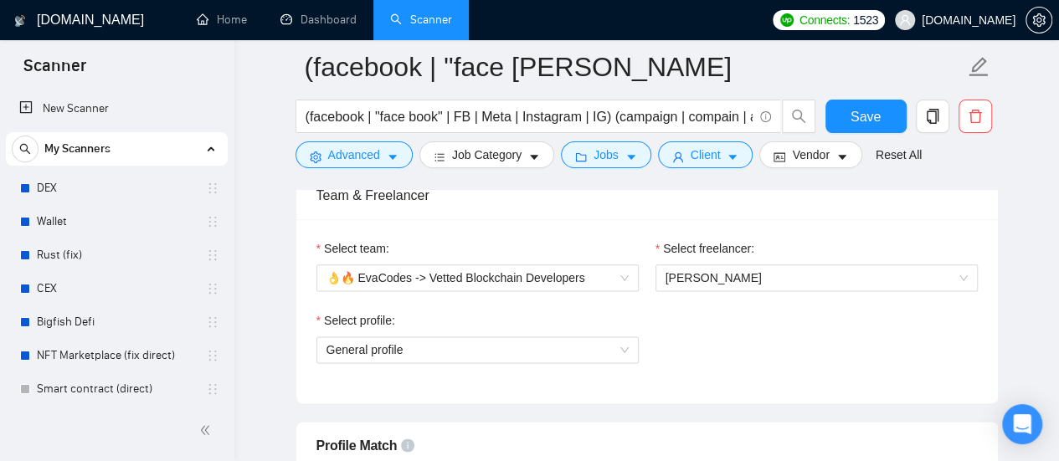
drag, startPoint x: 741, startPoint y: 306, endPoint x: 667, endPoint y: 352, distance: 86.9
click at [667, 352] on div "Select profile: General profile" at bounding box center [647, 348] width 678 height 72
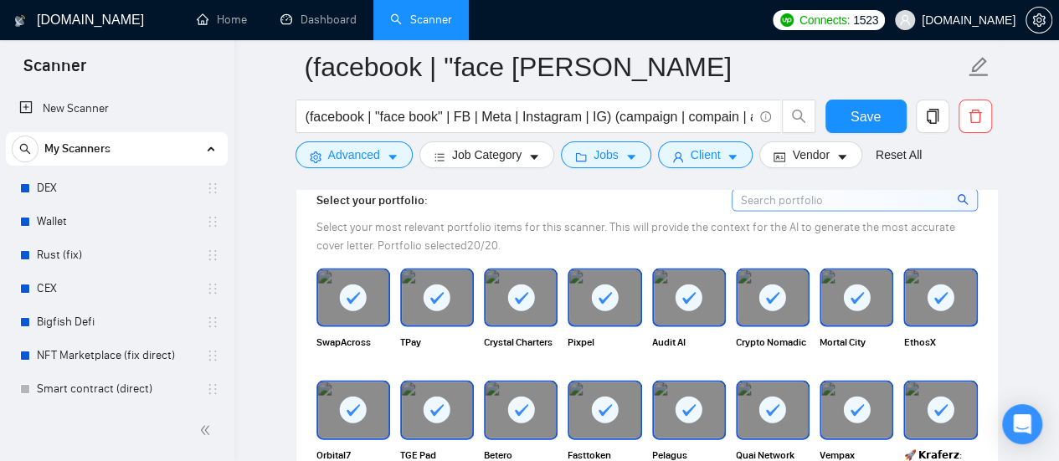
scroll to position [1591, 0]
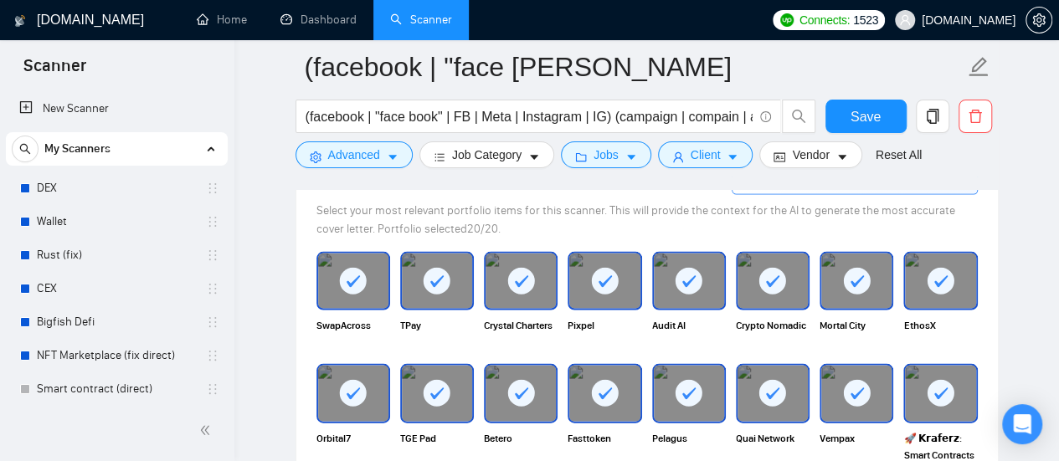
click at [605, 276] on icon at bounding box center [605, 282] width 13 height 12
click at [708, 270] on div at bounding box center [689, 281] width 70 height 55
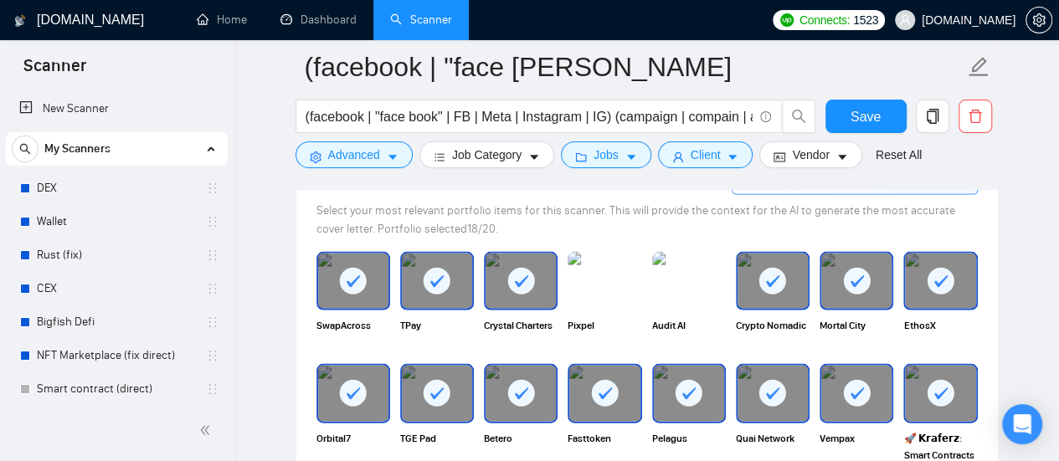
drag, startPoint x: 801, startPoint y: 270, endPoint x: 777, endPoint y: 273, distance: 24.4
click at [800, 270] on div at bounding box center [773, 281] width 70 height 55
click at [523, 279] on rect at bounding box center [520, 281] width 27 height 27
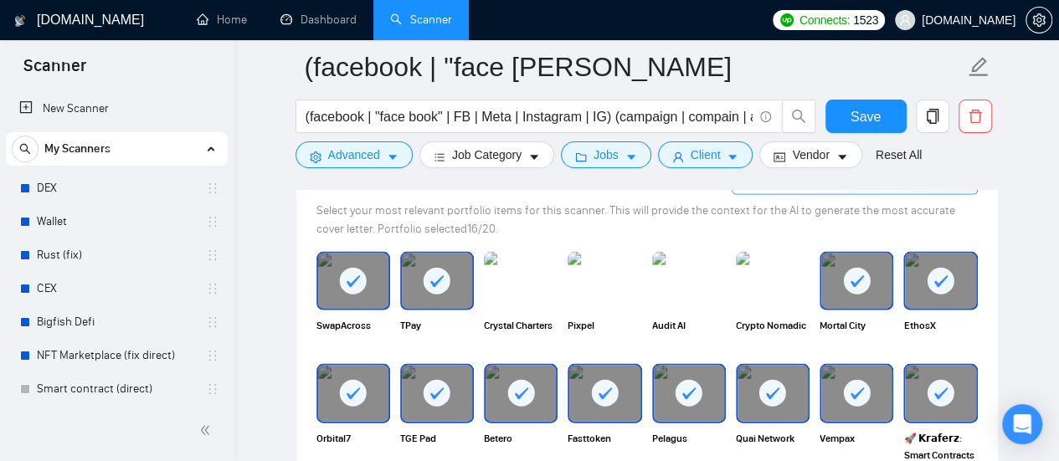
click at [445, 279] on rect at bounding box center [437, 281] width 27 height 27
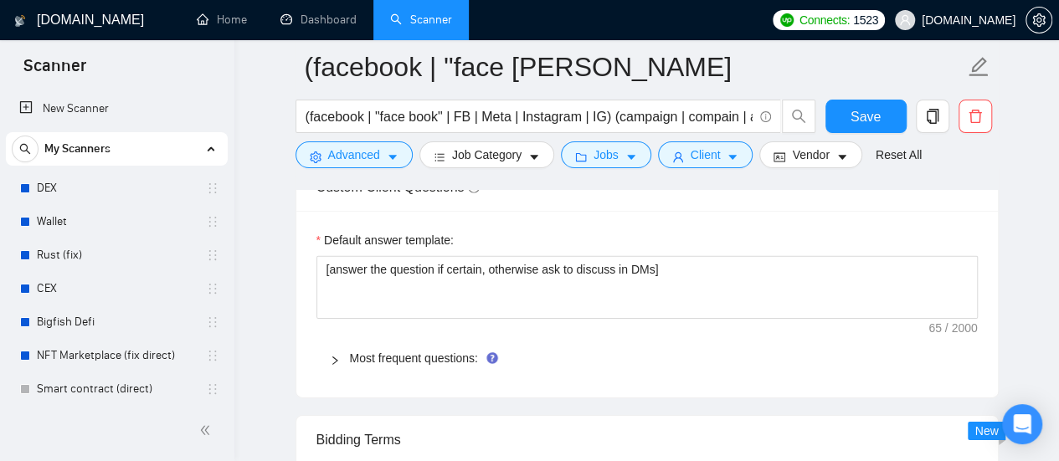
scroll to position [2512, 0]
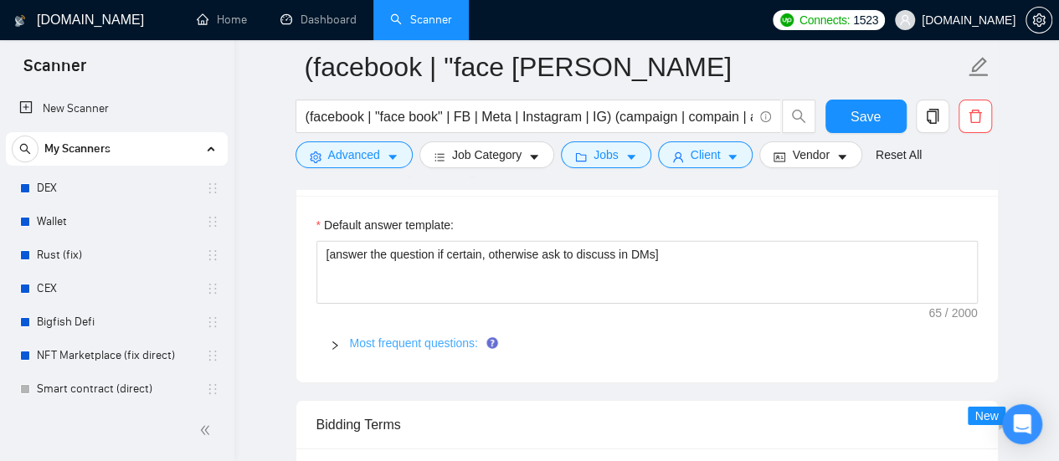
click at [449, 337] on link "Most frequent questions:" at bounding box center [414, 343] width 128 height 13
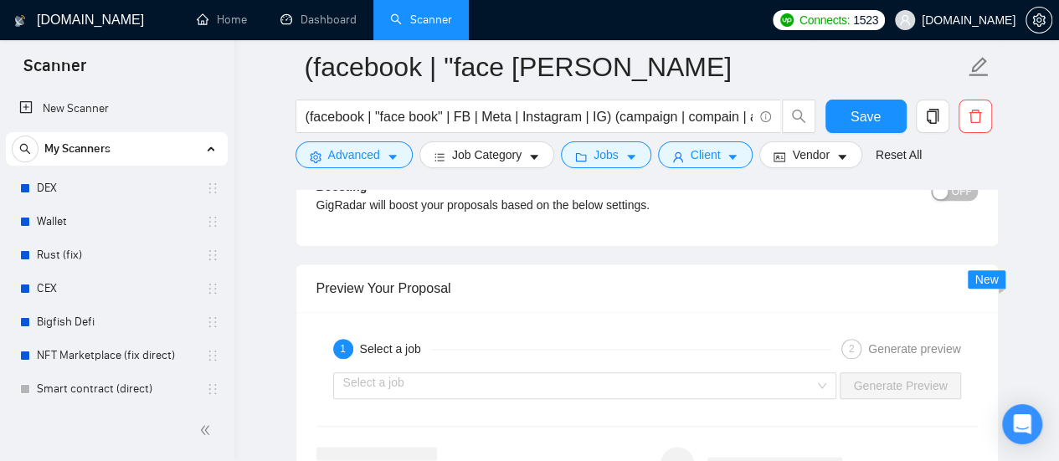
scroll to position [4020, 0]
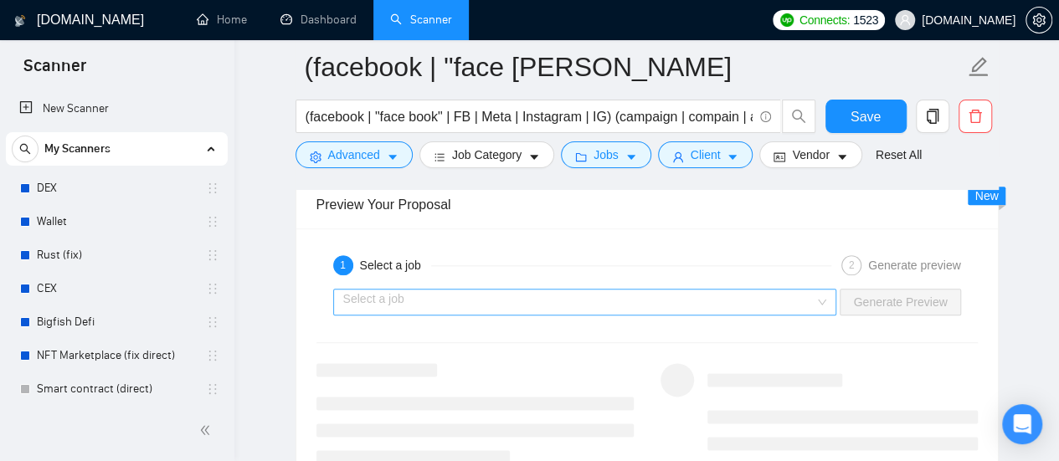
click at [601, 294] on input "search" at bounding box center [579, 302] width 472 height 25
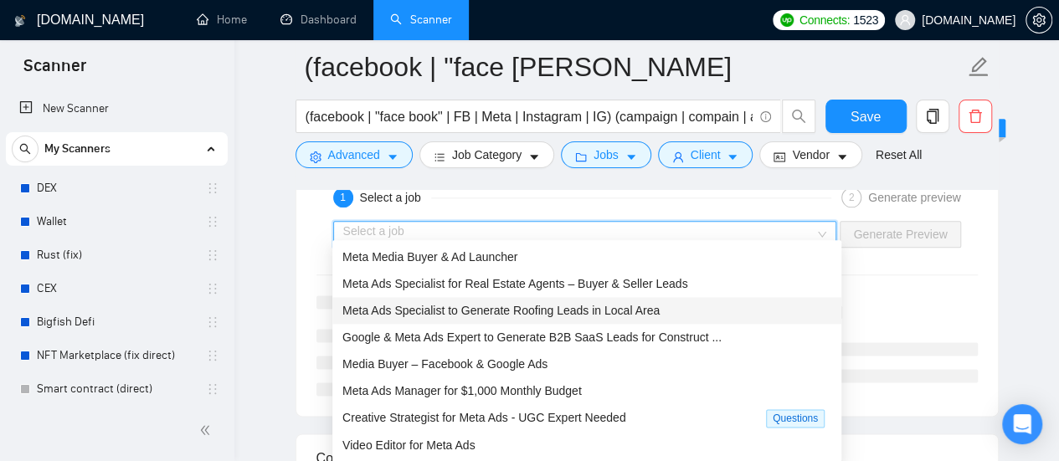
scroll to position [4103, 0]
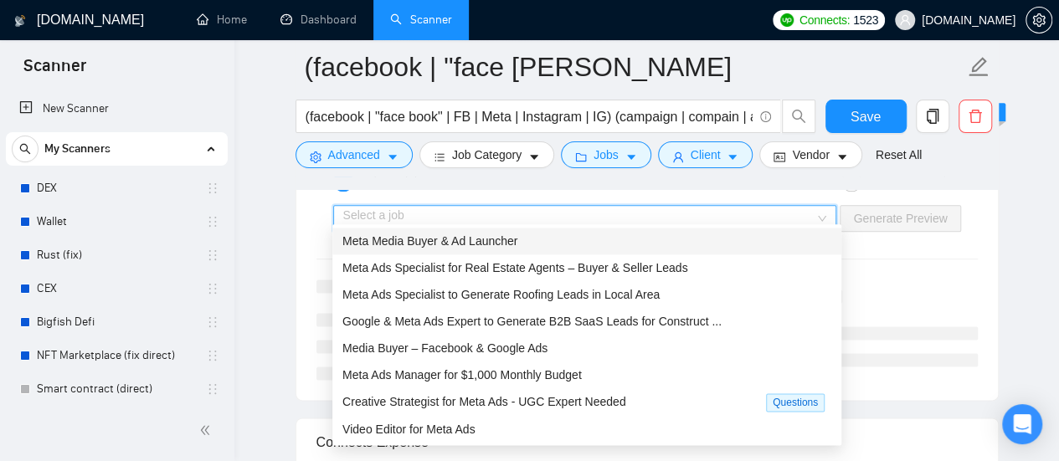
click at [415, 239] on span "Meta Media Buyer & Ad Launcher" at bounding box center [430, 240] width 175 height 13
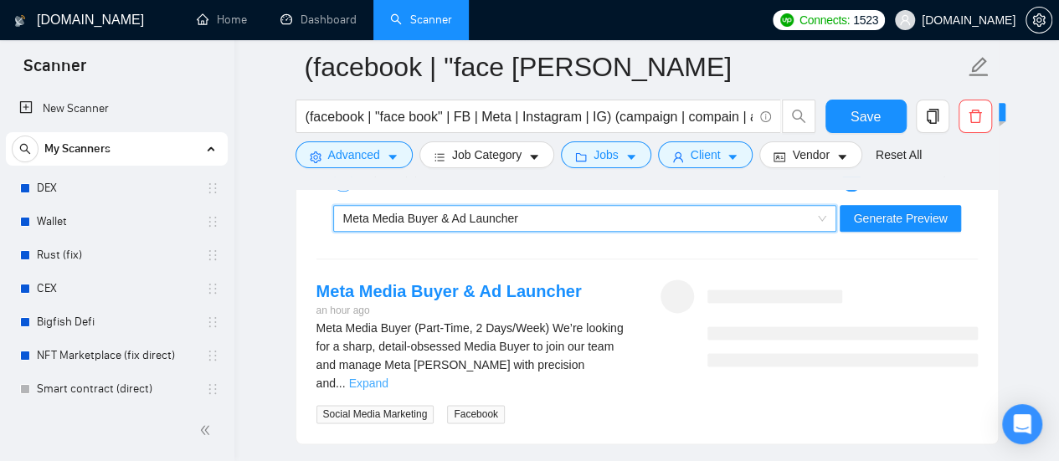
click at [389, 377] on link "Expand" at bounding box center [368, 383] width 39 height 13
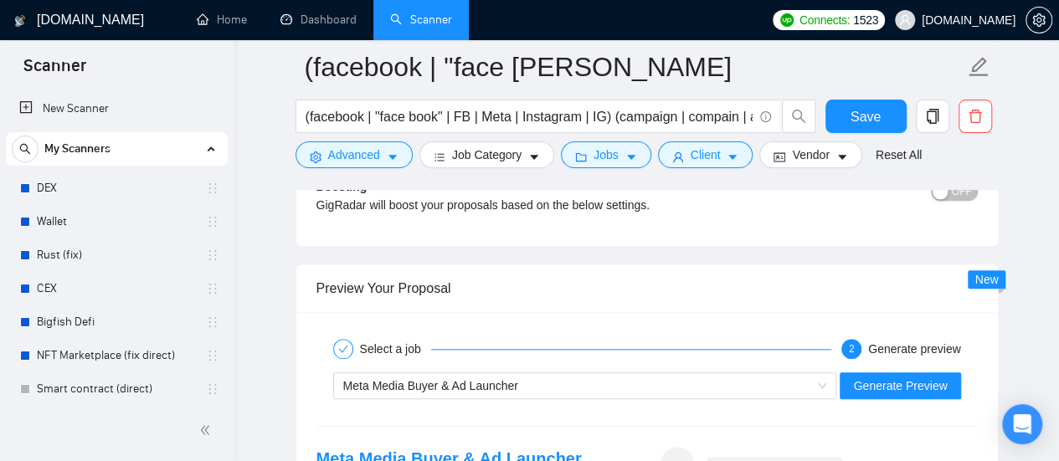
scroll to position [4020, 0]
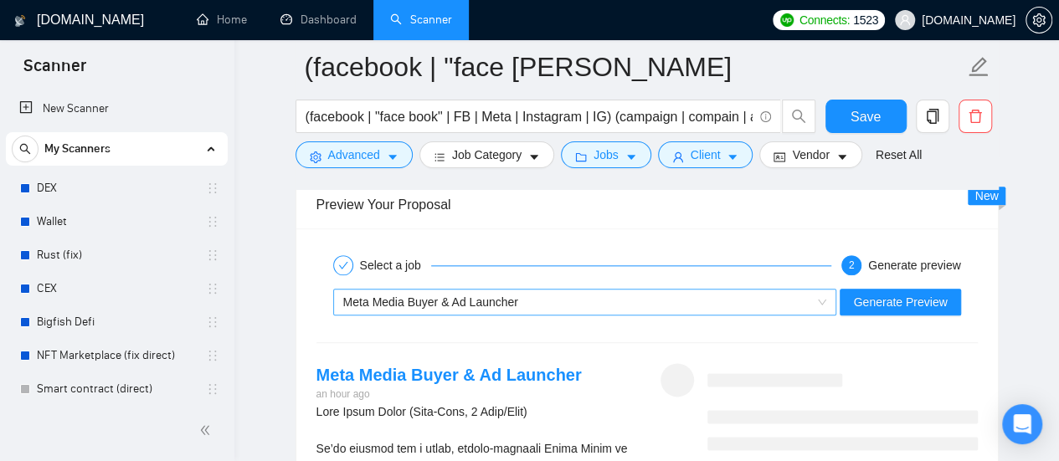
click at [641, 291] on div "Meta Media Buyer & Ad Launcher" at bounding box center [577, 302] width 469 height 25
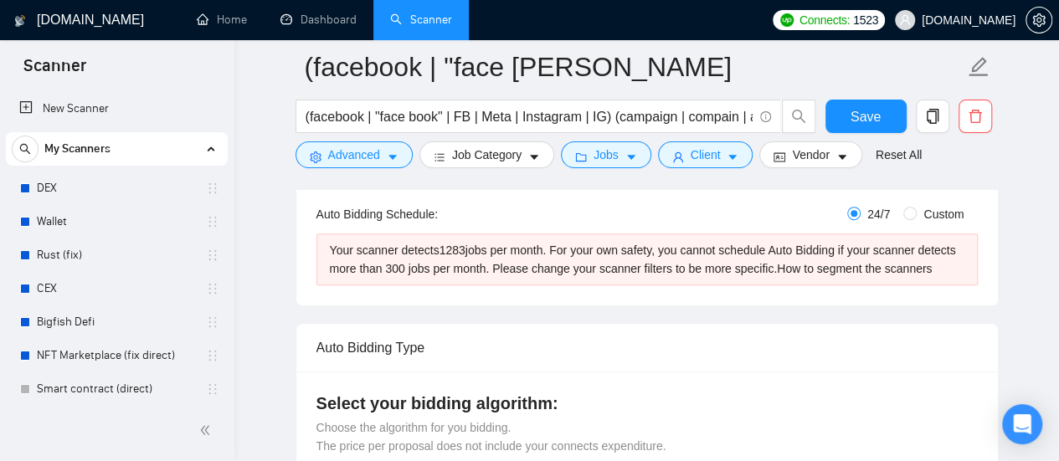
scroll to position [167, 0]
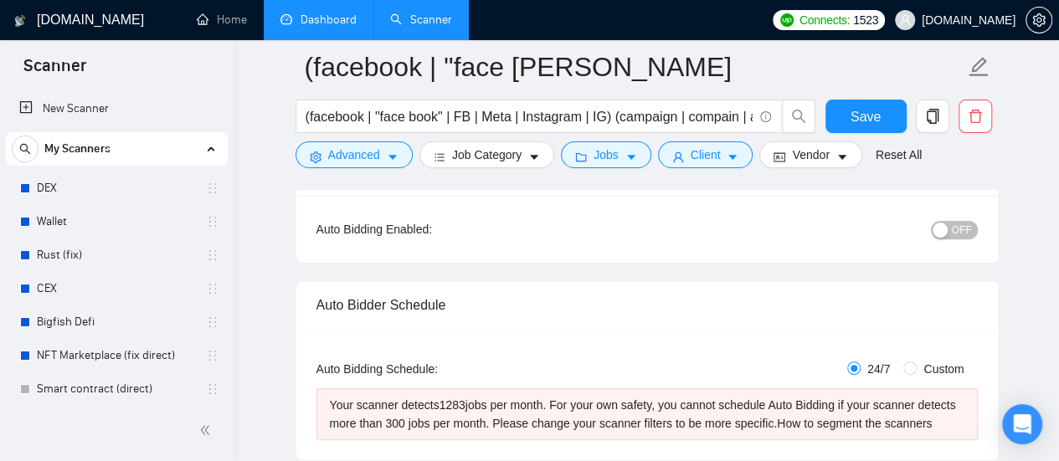
click at [310, 16] on link "Dashboard" at bounding box center [319, 20] width 76 height 14
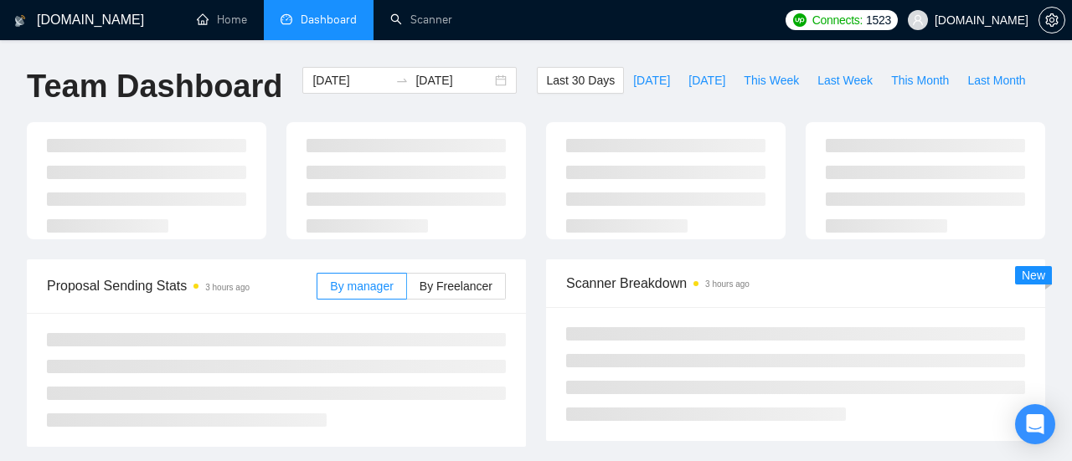
type input "[DATE]"
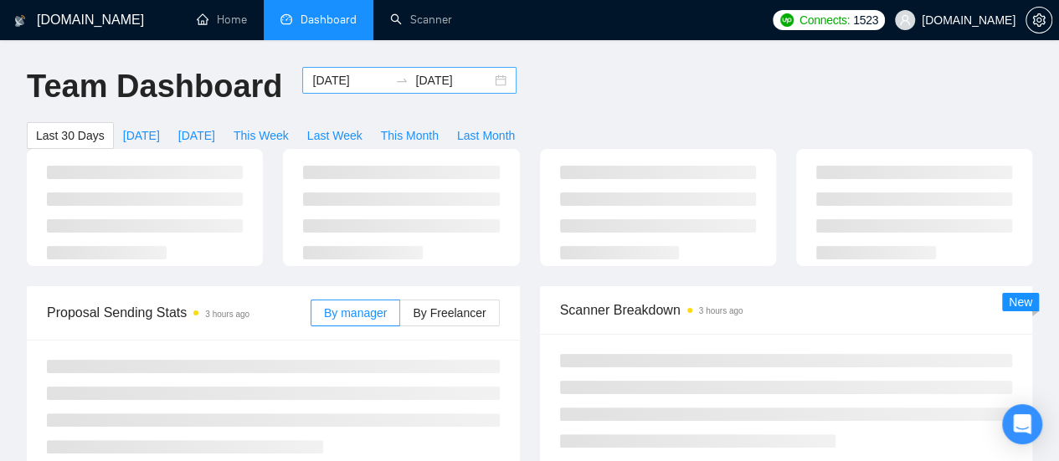
click at [323, 81] on input "[DATE]" at bounding box center [350, 80] width 76 height 18
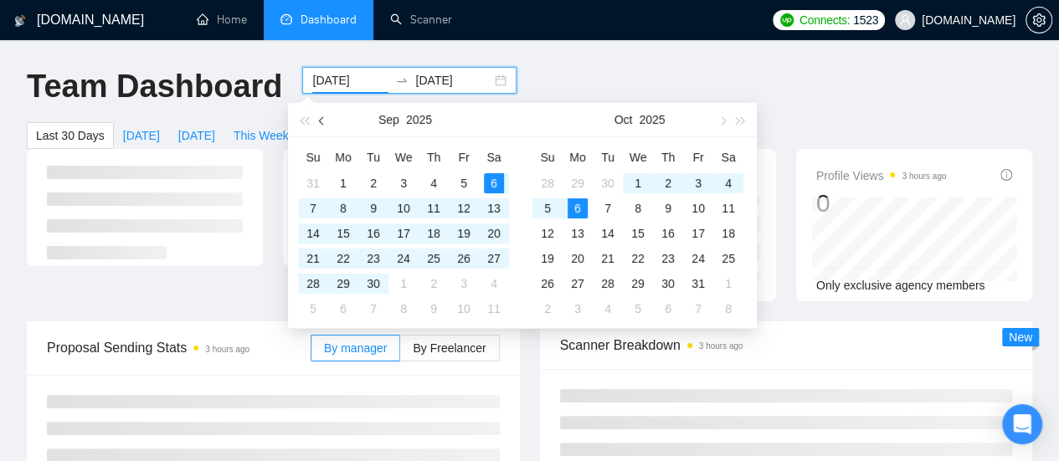
click at [319, 125] on button "button" at bounding box center [322, 119] width 18 height 33
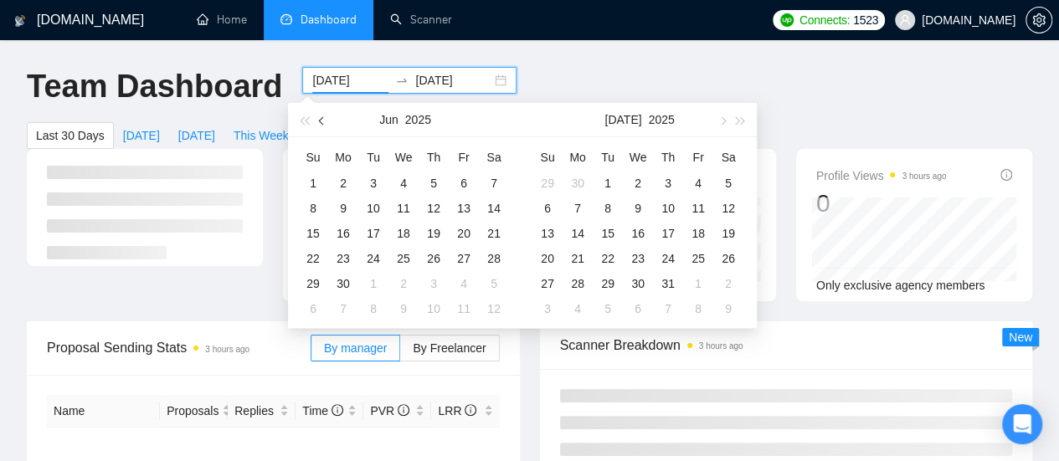
click at [319, 125] on button "button" at bounding box center [322, 119] width 18 height 33
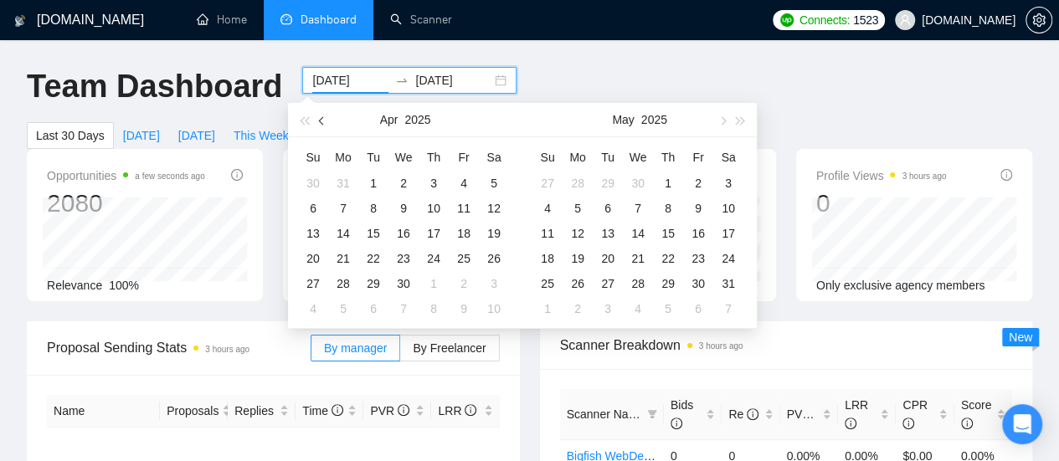
click at [319, 125] on button "button" at bounding box center [322, 119] width 18 height 33
click at [318, 125] on button "button" at bounding box center [322, 119] width 18 height 33
type input "[DATE]"
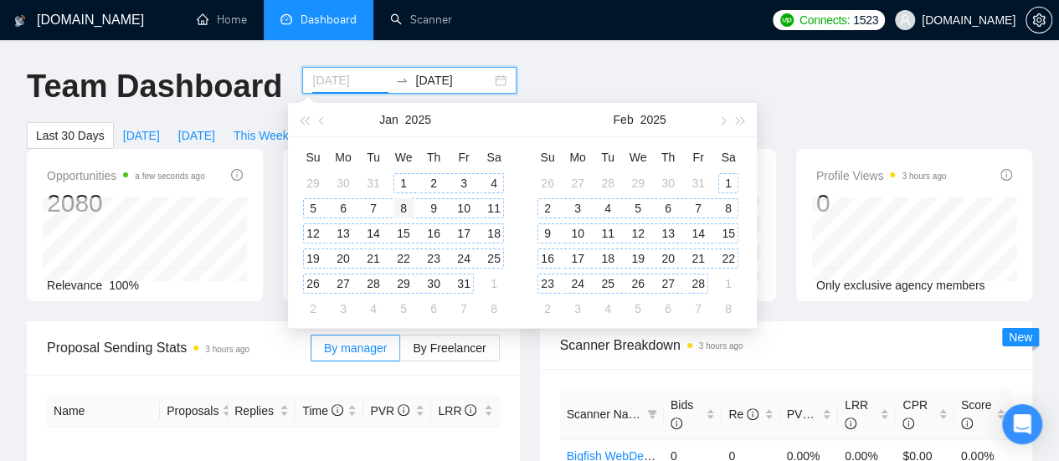
click at [404, 186] on div "1" at bounding box center [404, 183] width 20 height 20
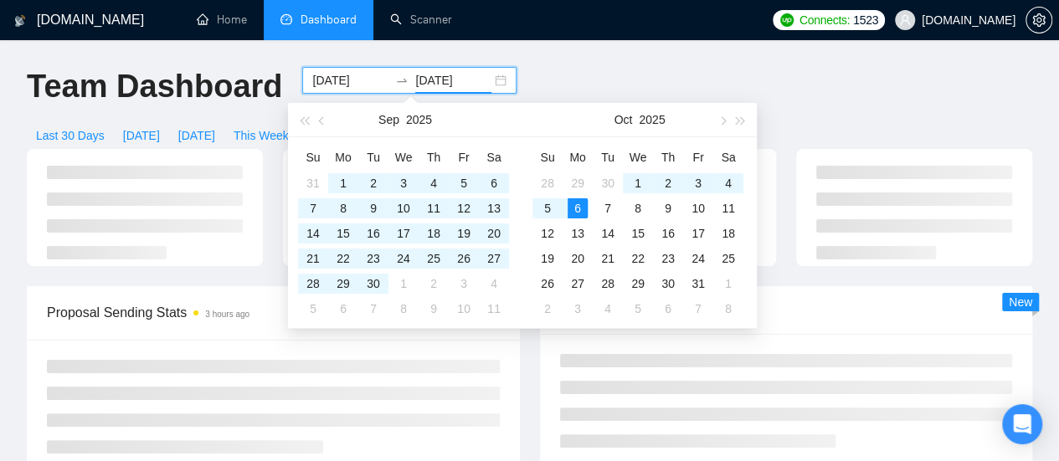
click at [440, 82] on input "[DATE]" at bounding box center [453, 80] width 76 height 18
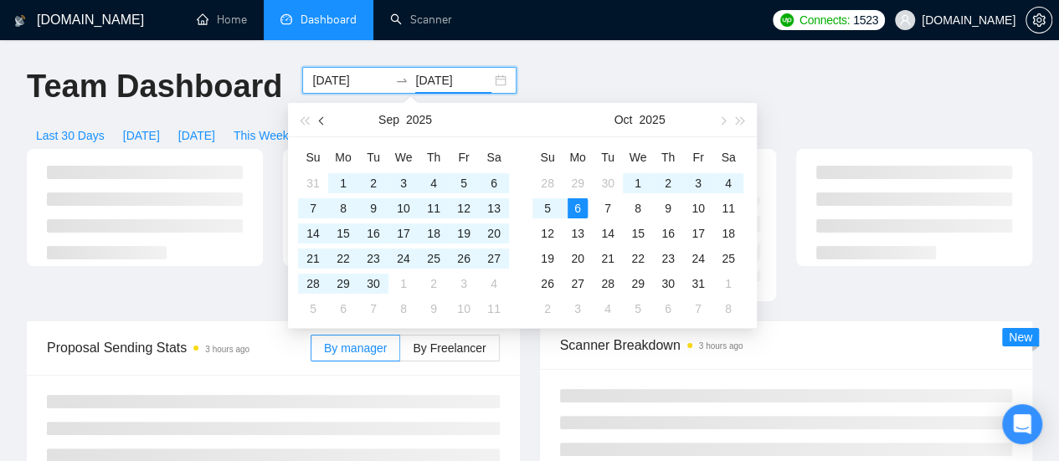
click at [322, 123] on span "button" at bounding box center [323, 120] width 8 height 8
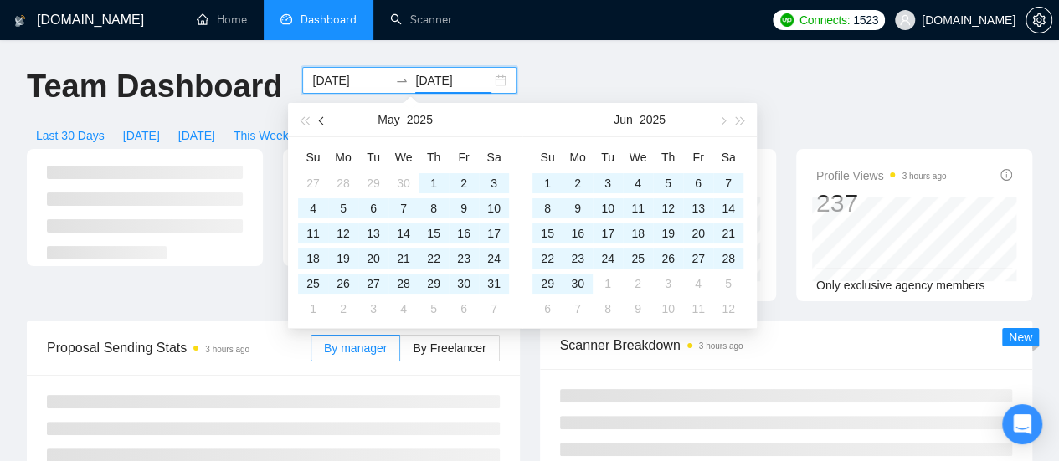
click at [322, 121] on span "button" at bounding box center [323, 120] width 8 height 8
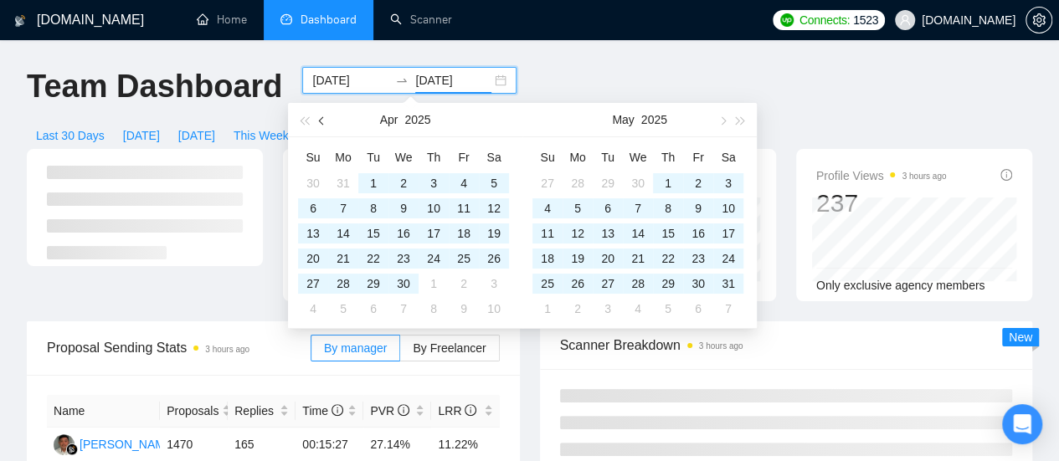
click at [322, 121] on span "button" at bounding box center [323, 120] width 8 height 8
click at [318, 121] on button "button" at bounding box center [322, 119] width 18 height 33
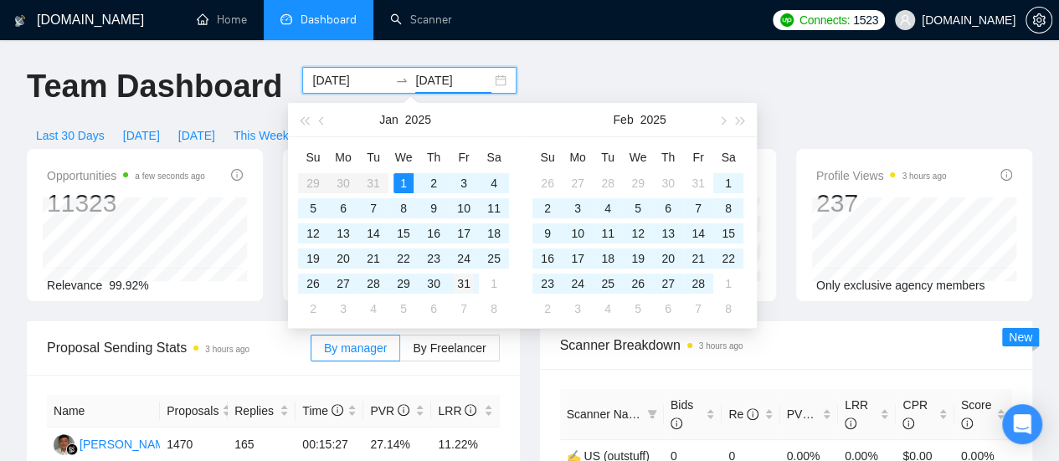
click at [466, 284] on div "31" at bounding box center [464, 284] width 20 height 20
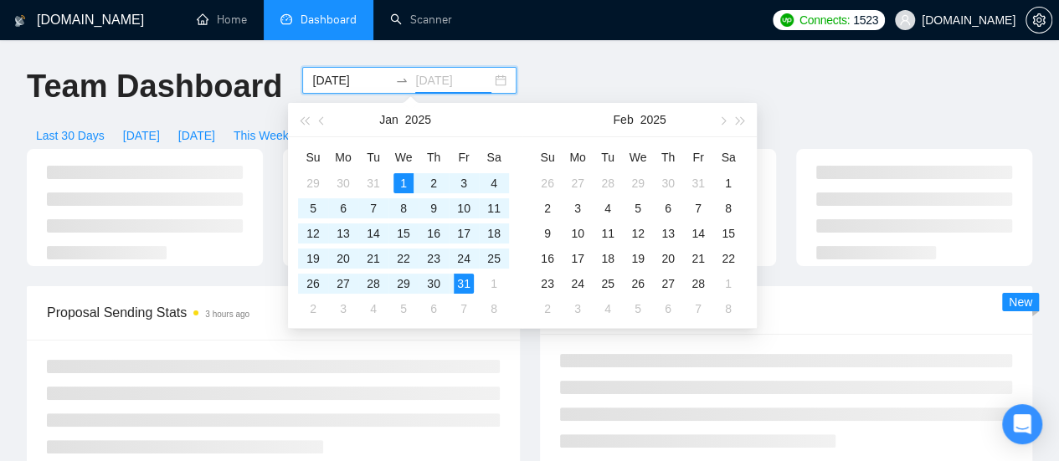
type input "[DATE]"
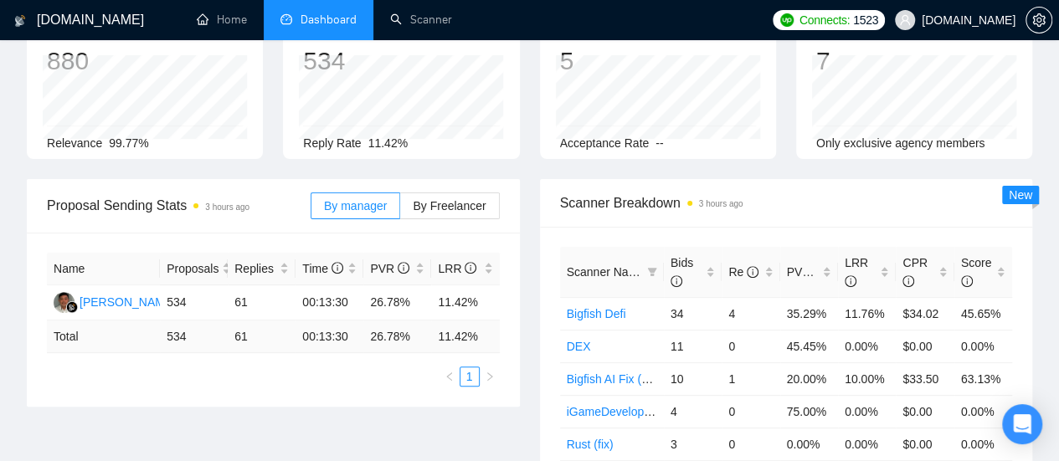
scroll to position [167, 0]
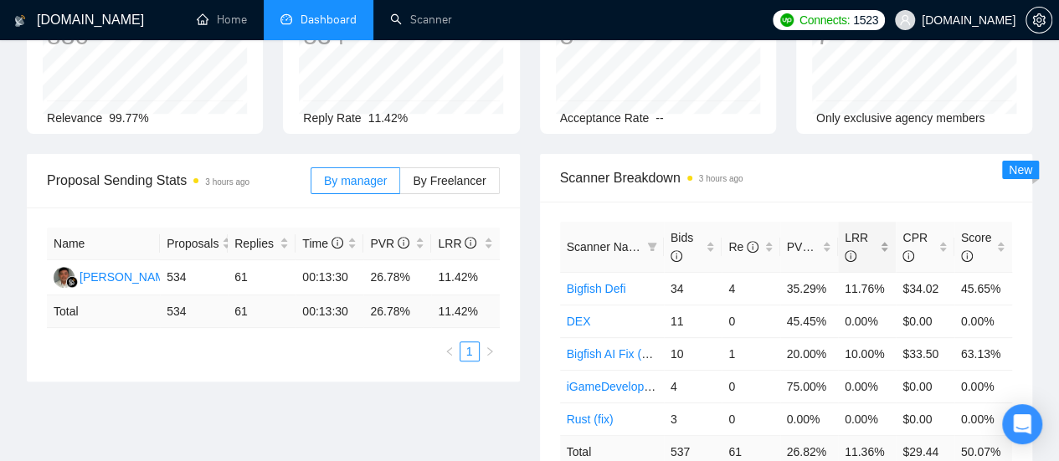
click at [885, 229] on div "LRR" at bounding box center [867, 247] width 44 height 37
click at [883, 229] on div "LRR" at bounding box center [867, 247] width 44 height 37
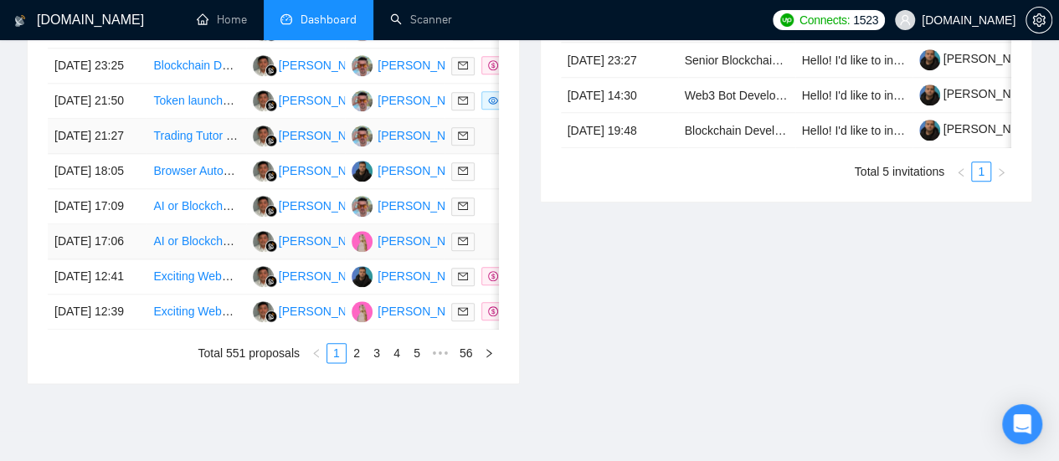
scroll to position [921, 0]
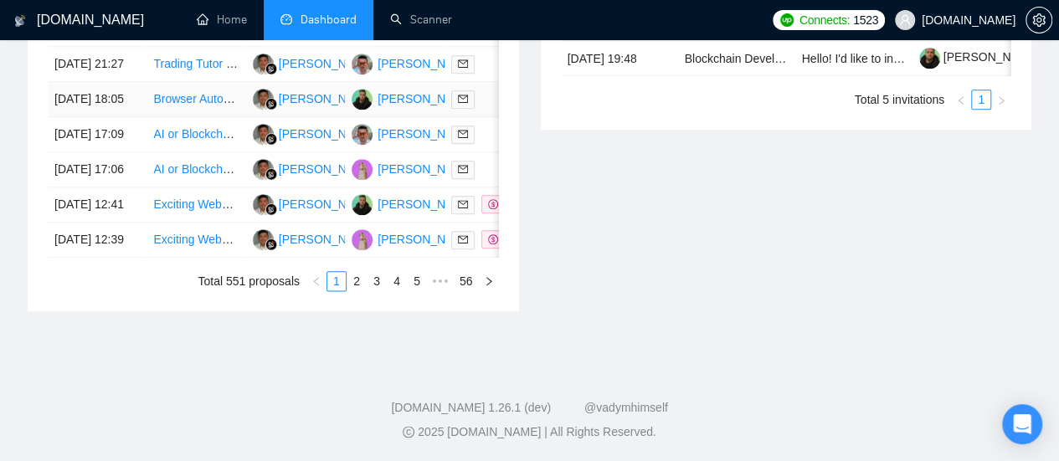
click at [208, 106] on link "Browser Automation Platform Needed (Fulltime / Large Project)" at bounding box center [316, 98] width 327 height 13
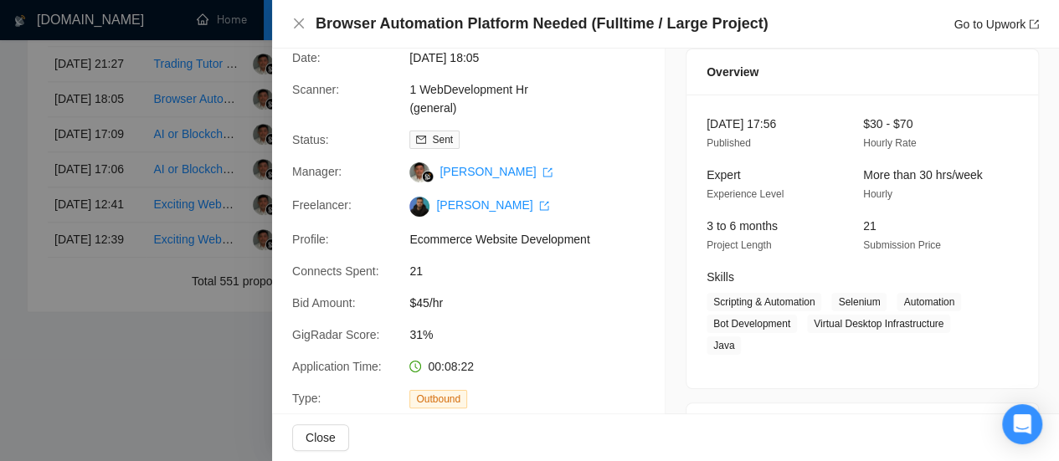
scroll to position [84, 0]
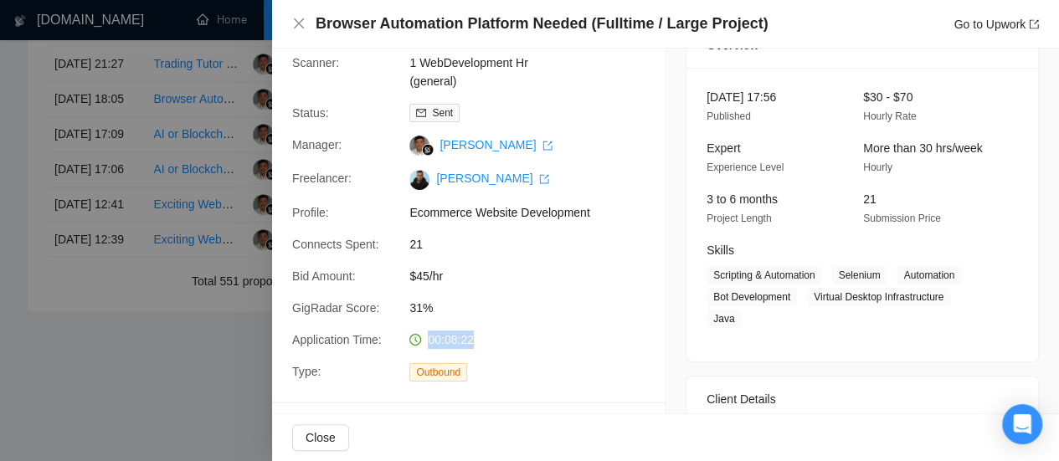
drag, startPoint x: 425, startPoint y: 339, endPoint x: 484, endPoint y: 343, distance: 59.6
click at [484, 343] on div "00:08:22" at bounding box center [491, 340] width 177 height 18
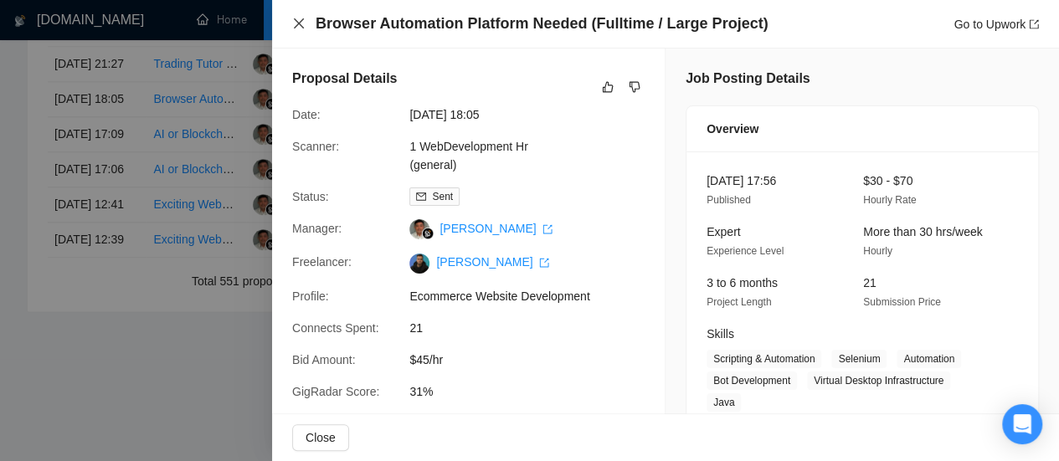
click at [298, 24] on icon "close" at bounding box center [299, 23] width 10 height 10
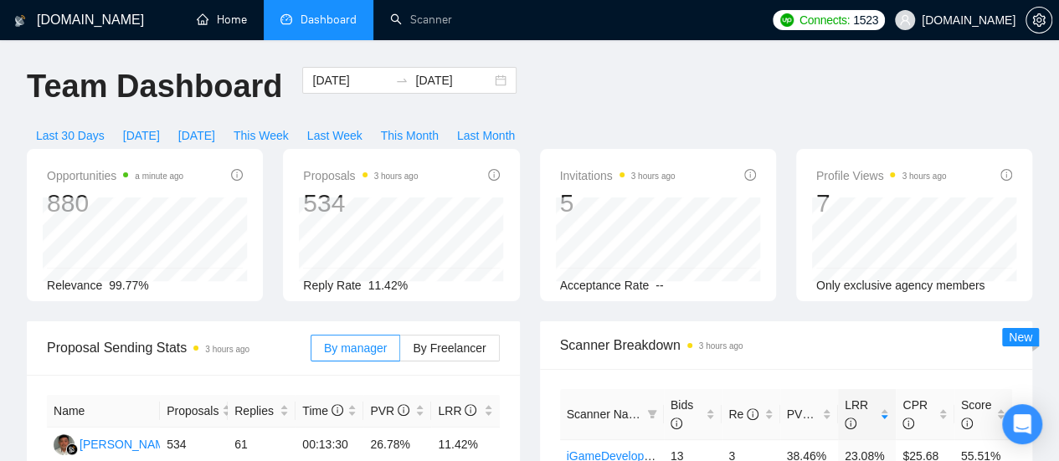
drag, startPoint x: 217, startPoint y: 31, endPoint x: 248, endPoint y: 55, distance: 39.4
click at [217, 27] on link "Home" at bounding box center [222, 20] width 50 height 14
